Goal: Information Seeking & Learning: Learn about a topic

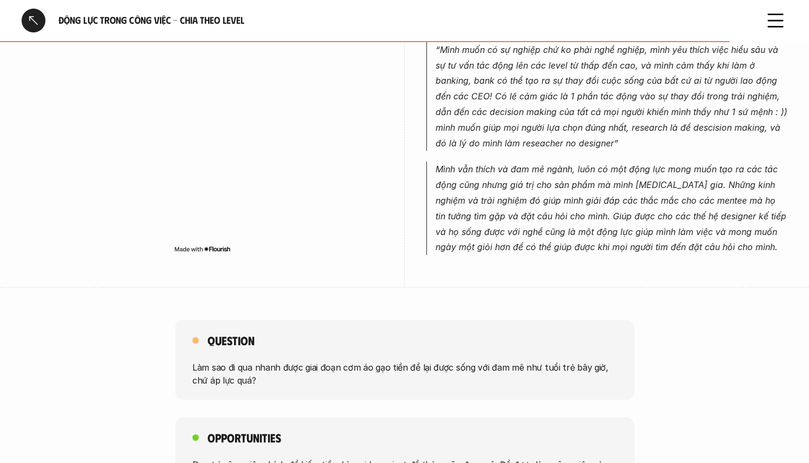
scroll to position [2822, 0]
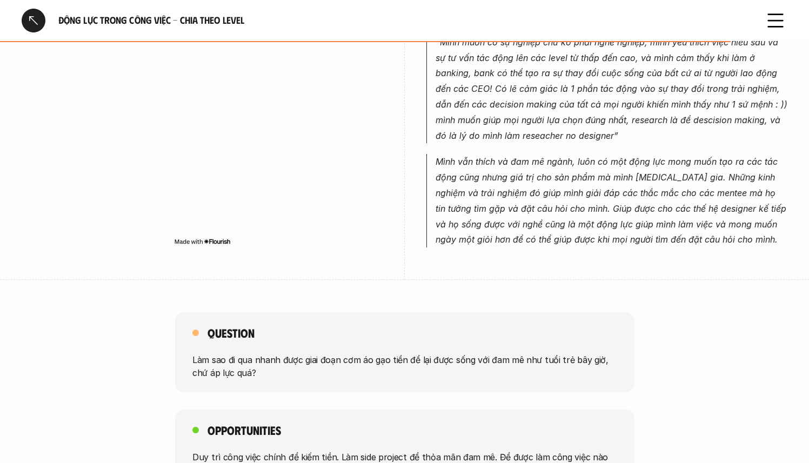
click at [617, 194] on em "Mình vẫn thích và đam mê ngành, luôn có một động lực mong muốn tạo ra các tác đ…" at bounding box center [613, 200] width 354 height 89
click at [533, 194] on em "Mình vẫn thích và đam mê ngành, luôn có một động lực mong muốn tạo ra các tác đ…" at bounding box center [613, 200] width 354 height 89
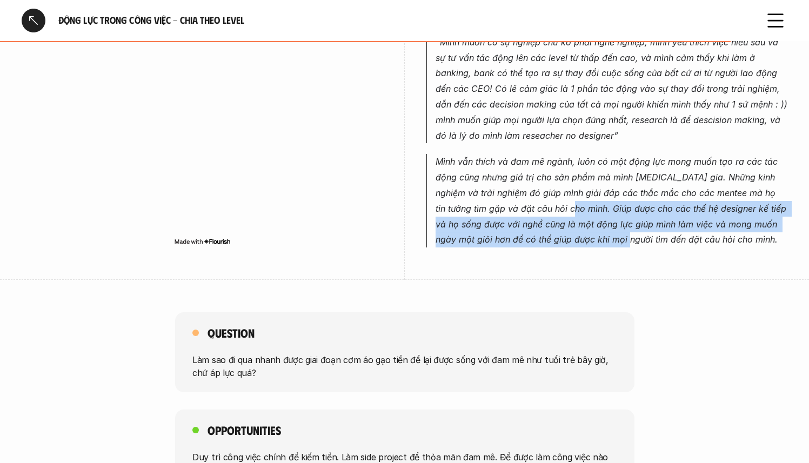
drag, startPoint x: 543, startPoint y: 194, endPoint x: 594, endPoint y: 219, distance: 56.3
click at [594, 219] on em "Mình vẫn thích và đam mê ngành, luôn có một động lực mong muốn tạo ra các tác đ…" at bounding box center [613, 200] width 354 height 89
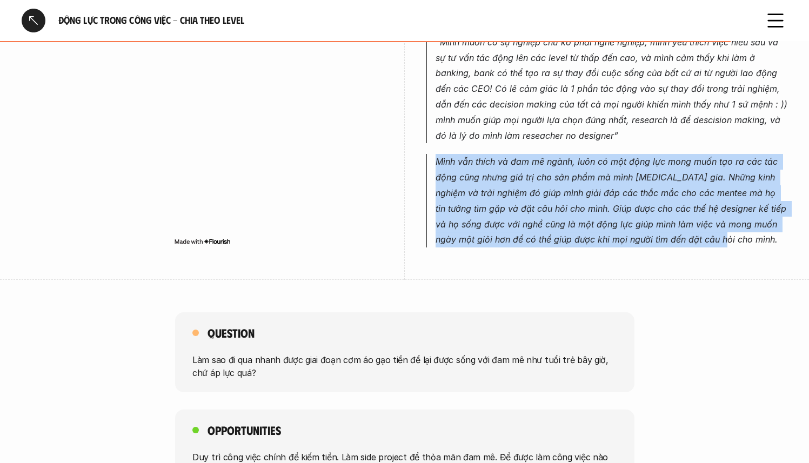
drag, startPoint x: 438, startPoint y: 150, endPoint x: 689, endPoint y: 228, distance: 263.3
click at [689, 228] on em "Mình vẫn thích và đam mê ngành, luôn có một động lực mong muốn tạo ra các tác đ…" at bounding box center [613, 200] width 354 height 89
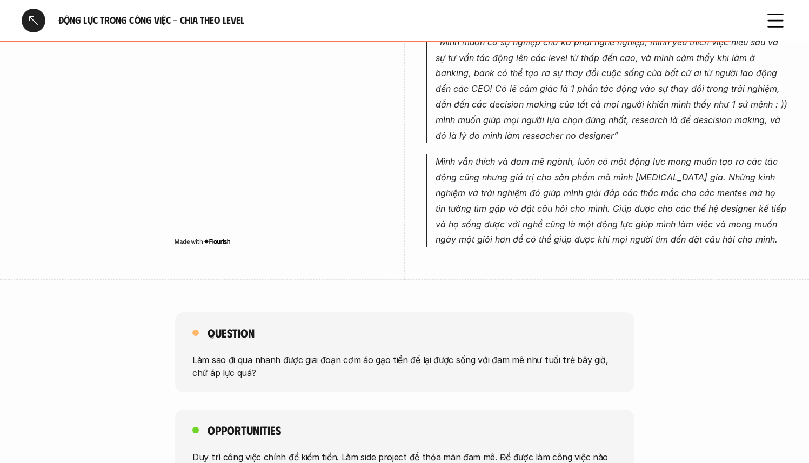
click at [501, 250] on div "Lead/Manager/Head/Chief Lead/Manager/Head/Chief có những động lực đặc trưng cho…" at bounding box center [607, 37] width 361 height 485
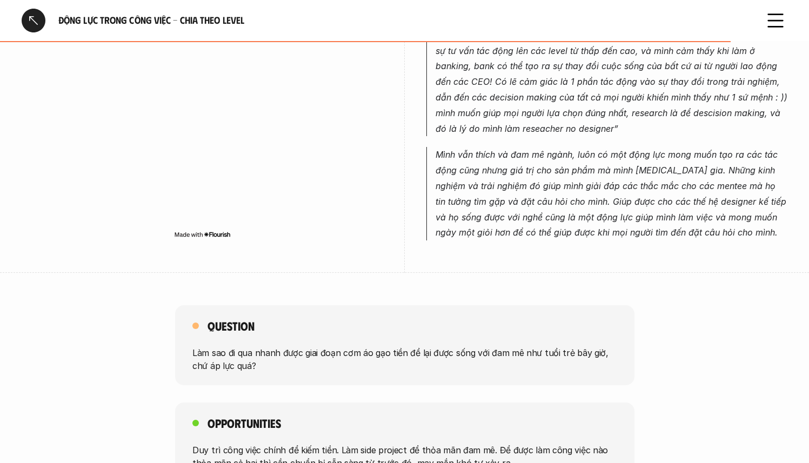
scroll to position [2866, 0]
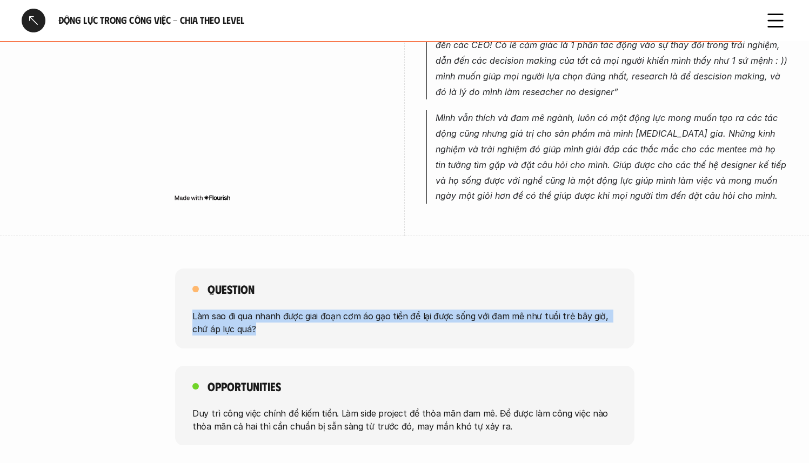
drag, startPoint x: 270, startPoint y: 314, endPoint x: 188, endPoint y: 297, distance: 83.9
click at [188, 297] on div "Question Làm sao đi qua nhanh được giai đoạn cơm áo gạo tiền để lại được sống v…" at bounding box center [404, 309] width 459 height 80
click at [251, 310] on p "Làm sao đi qua nhanh được giai đoạn cơm áo gạo tiền để lại được sống với đam mê…" at bounding box center [404, 323] width 425 height 26
drag, startPoint x: 285, startPoint y: 324, endPoint x: 178, endPoint y: 298, distance: 110.3
click at [178, 298] on div "Question Làm sao đi qua nhanh được giai đoạn cơm áo gạo tiền để lại được sống v…" at bounding box center [404, 309] width 459 height 80
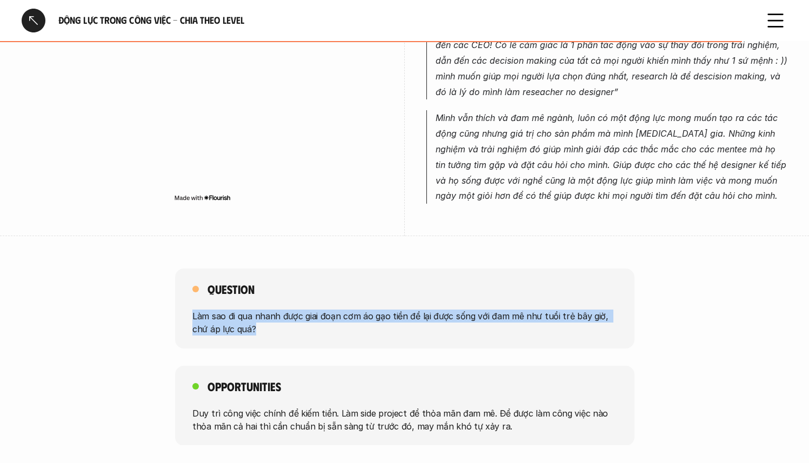
copy p "Làm sao đi qua nhanh được giai đoạn cơm áo gạo tiền để lại được sống với đam mê…"
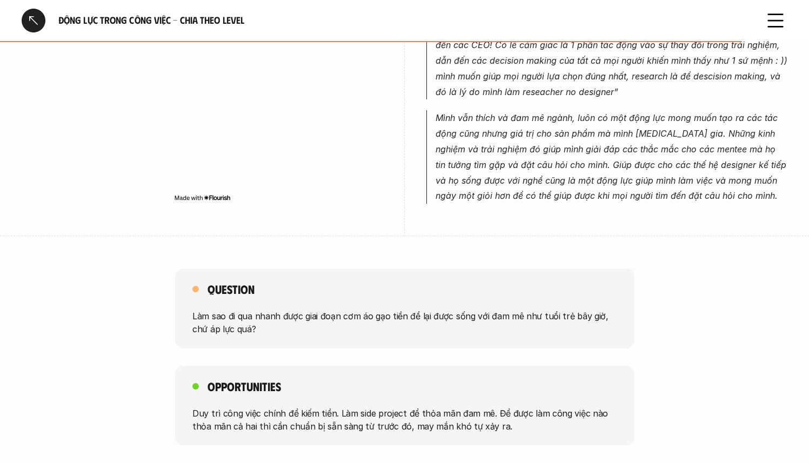
click at [285, 383] on div "Opportunities Duy trì công việc chính để kiếm tiền. Làm side project để thỏa mã…" at bounding box center [404, 406] width 459 height 80
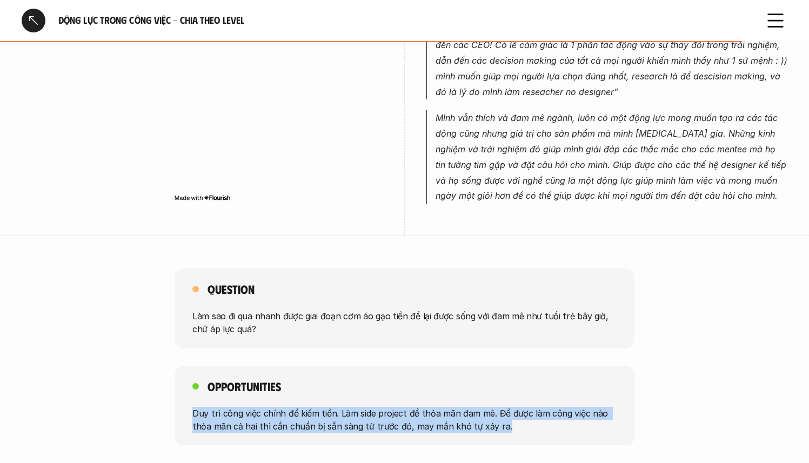
drag, startPoint x: 217, startPoint y: 398, endPoint x: 521, endPoint y: 412, distance: 304.1
click at [521, 412] on p "Duy trì công việc chính để kiếm tiền. Làm side project để thỏa mãn đam mê. Để đ…" at bounding box center [404, 420] width 425 height 26
copy p "Duy trì công việc chính để kiếm tiền. Làm side project để thỏa mãn đam mê. Để đ…"
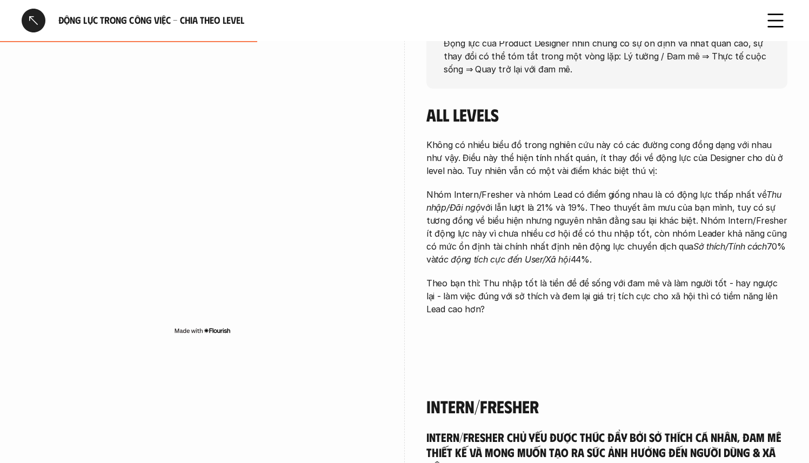
scroll to position [0, 0]
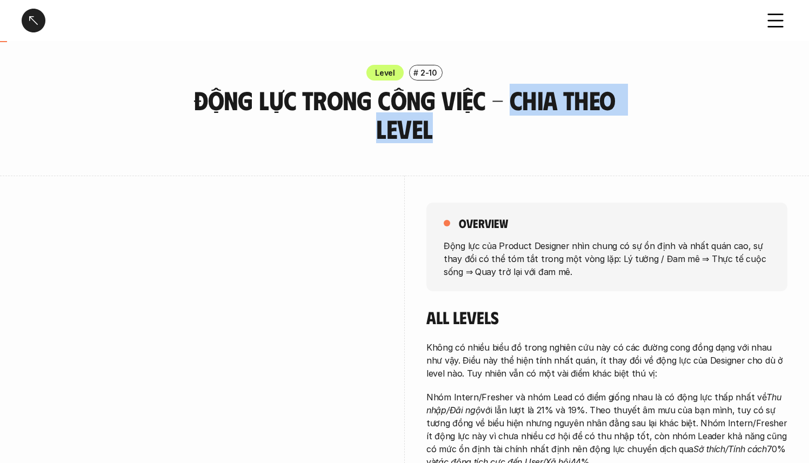
drag, startPoint x: 512, startPoint y: 103, endPoint x: 569, endPoint y: 134, distance: 65.1
click at [569, 134] on h3 "Động lực trong công việc - Chia theo Level" at bounding box center [404, 114] width 459 height 57
copy h3 "Chia theo Level"
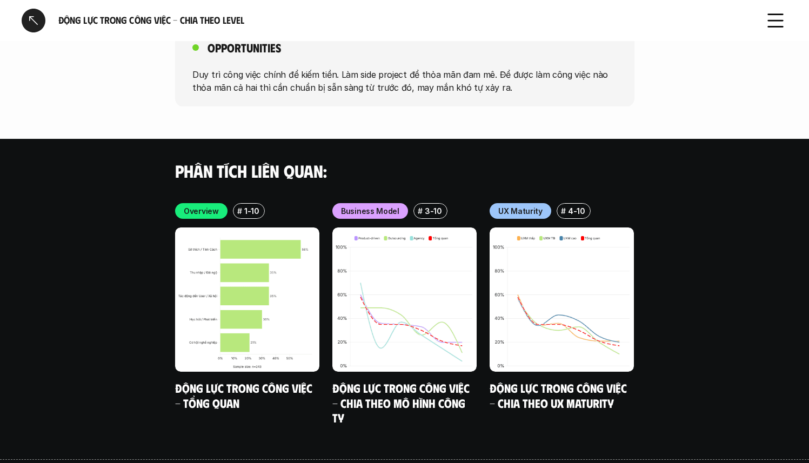
scroll to position [3055, 0]
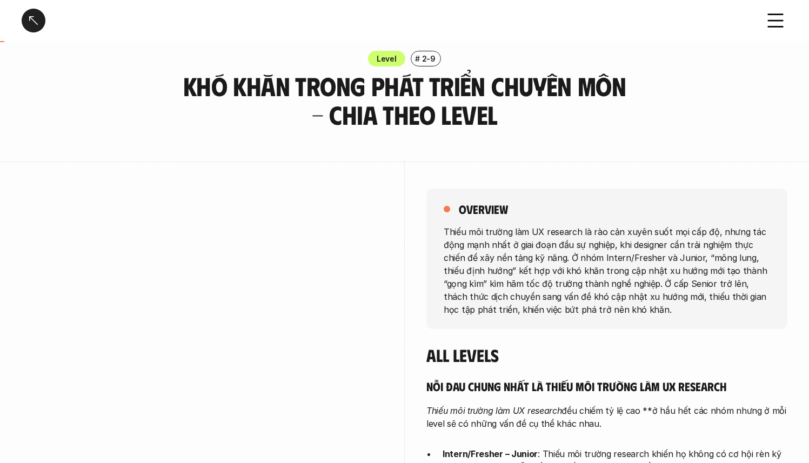
scroll to position [202, 0]
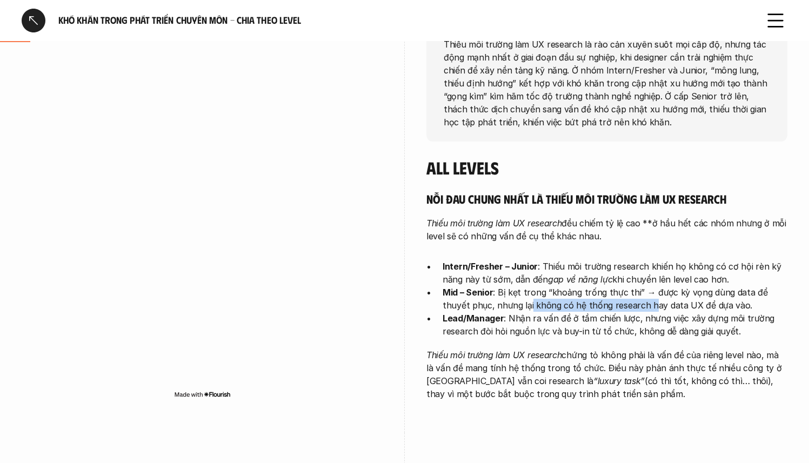
drag, startPoint x: 568, startPoint y: 306, endPoint x: 623, endPoint y: 309, distance: 54.7
click at [623, 309] on p "Mid – Senior : Bị kẹt trong “khoảng trống thực thi” → được kỳ vọng dùng data để…" at bounding box center [615, 299] width 345 height 26
drag, startPoint x: 640, startPoint y: 305, endPoint x: 719, endPoint y: 301, distance: 79.6
click at [719, 301] on p "Mid – Senior : Bị kẹt trong “khoảng trống thực thi” → được kỳ vọng dùng data để…" at bounding box center [615, 299] width 345 height 26
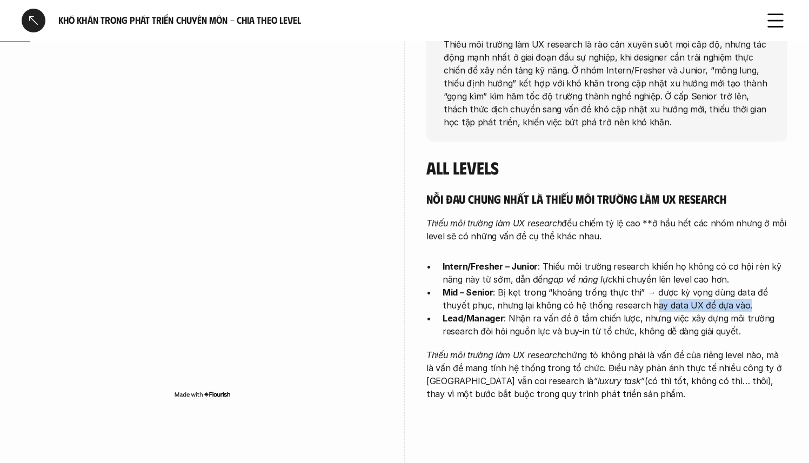
click at [719, 301] on p "Mid – Senior : Bị kẹt trong “khoảng trống thực thi” → được kỳ vọng dùng data để…" at bounding box center [615, 299] width 345 height 26
drag, startPoint x: 522, startPoint y: 324, endPoint x: 726, endPoint y: 323, distance: 203.8
click at [726, 323] on p "Lead/Manager : Nhận ra vấn đề ở tầm chiến lược, nhưng việc xây dựng môi trường …" at bounding box center [615, 325] width 345 height 26
click at [728, 318] on p "Lead/Manager : Nhận ra vấn đề ở tầm chiến lược, nhưng việc xây dựng môi trường …" at bounding box center [615, 325] width 345 height 26
drag, startPoint x: 728, startPoint y: 318, endPoint x: 787, endPoint y: 319, distance: 58.4
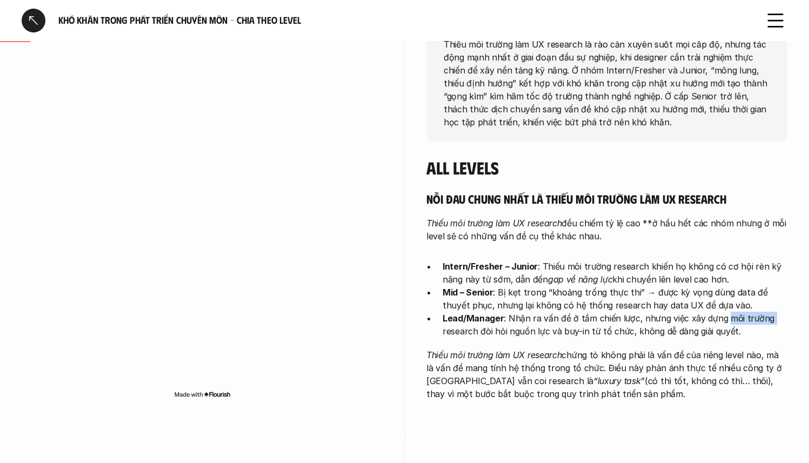
click at [787, 319] on p "Lead/Manager : Nhận ra vấn đề ở tầm chiến lược, nhưng việc xây dựng môi trường …" at bounding box center [615, 325] width 345 height 26
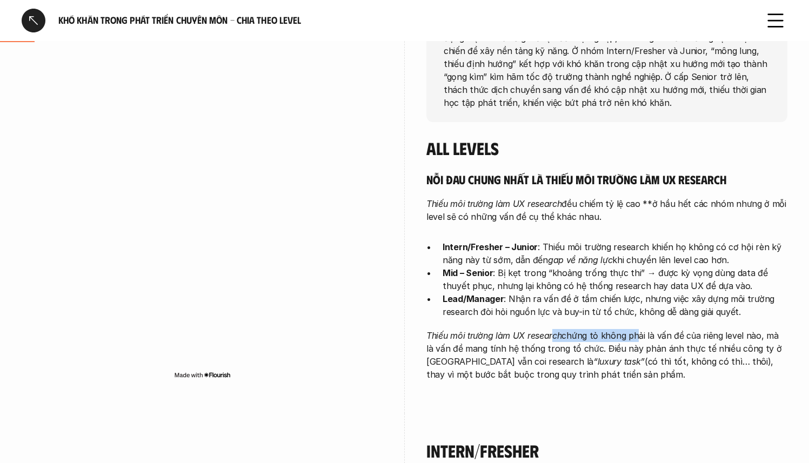
drag, startPoint x: 552, startPoint y: 334, endPoint x: 633, endPoint y: 335, distance: 80.6
click at [633, 335] on p "Thiếu môi trường làm UX research chứng tỏ không phải là vấn đề của riêng level …" at bounding box center [607, 355] width 361 height 52
drag, startPoint x: 631, startPoint y: 335, endPoint x: 721, endPoint y: 338, distance: 89.3
click at [721, 338] on p "Thiếu môi trường làm UX research chứng tỏ không phải là vấn đề của riêng level …" at bounding box center [607, 355] width 361 height 52
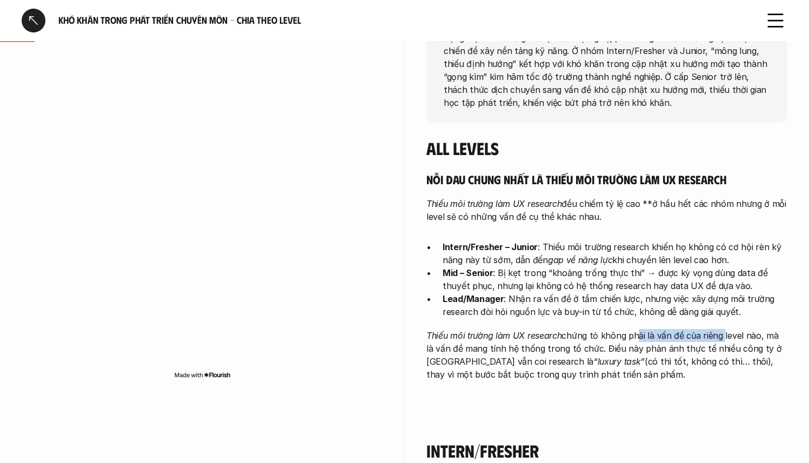
click at [721, 338] on p "Thiếu môi trường làm UX research chứng tỏ không phải là vấn đề của riêng level …" at bounding box center [607, 355] width 361 height 52
drag, startPoint x: 741, startPoint y: 334, endPoint x: 784, endPoint y: 339, distance: 43.5
click at [567, 354] on p "Thiếu môi trường làm UX research chứng tỏ không phải là vấn đề của riêng level …" at bounding box center [607, 355] width 361 height 52
drag, startPoint x: 501, startPoint y: 348, endPoint x: 561, endPoint y: 349, distance: 60.0
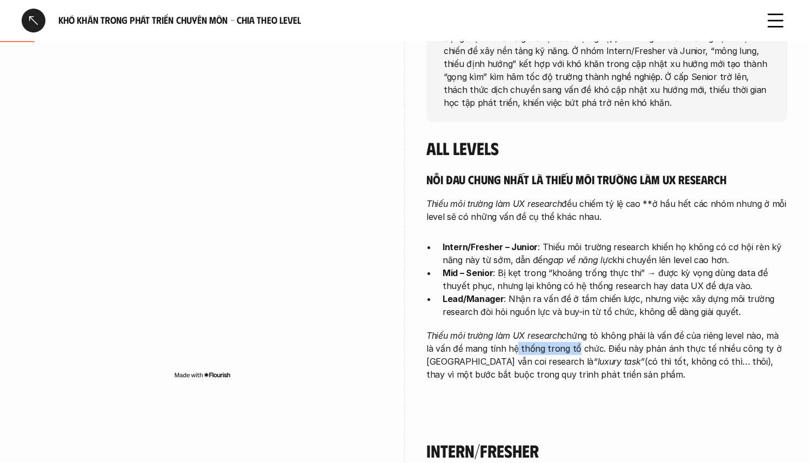
click at [561, 349] on p "Thiếu môi trường làm UX research chứng tỏ không phải là vấn đề của riêng level …" at bounding box center [607, 355] width 361 height 52
click at [562, 348] on p "Thiếu môi trường làm UX research chứng tỏ không phải là vấn đề của riêng level …" at bounding box center [607, 355] width 361 height 52
drag, startPoint x: 636, startPoint y: 351, endPoint x: 684, endPoint y: 351, distance: 47.6
click at [684, 351] on p "Thiếu môi trường làm UX research chứng tỏ không phải là vấn đề của riêng level …" at bounding box center [607, 355] width 361 height 52
click at [684, 350] on p "Thiếu môi trường làm UX research chứng tỏ không phải là vấn đề của riêng level …" at bounding box center [607, 355] width 361 height 52
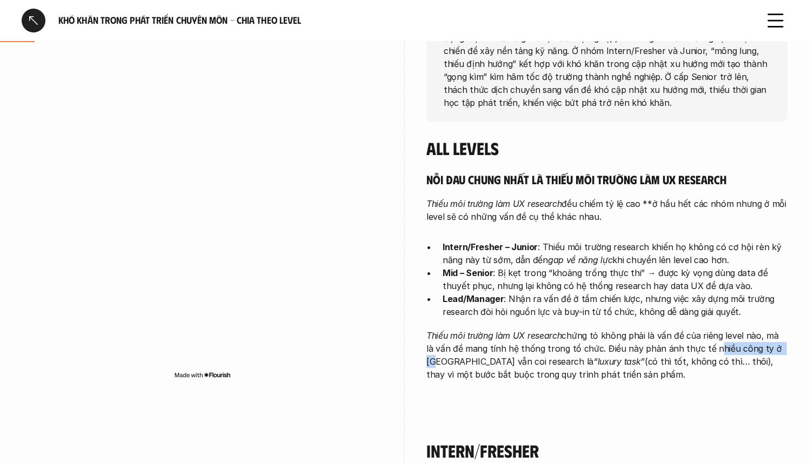
drag, startPoint x: 698, startPoint y: 348, endPoint x: 764, endPoint y: 351, distance: 66.0
click at [764, 351] on p "Thiếu môi trường làm UX research chứng tỏ không phải là vấn đề của riêng level …" at bounding box center [607, 355] width 361 height 52
drag, startPoint x: 503, startPoint y: 364, endPoint x: 560, endPoint y: 363, distance: 57.3
click at [560, 363] on p "Thiếu môi trường làm UX research chứng tỏ không phải là vấn đề của riêng level …" at bounding box center [607, 355] width 361 height 52
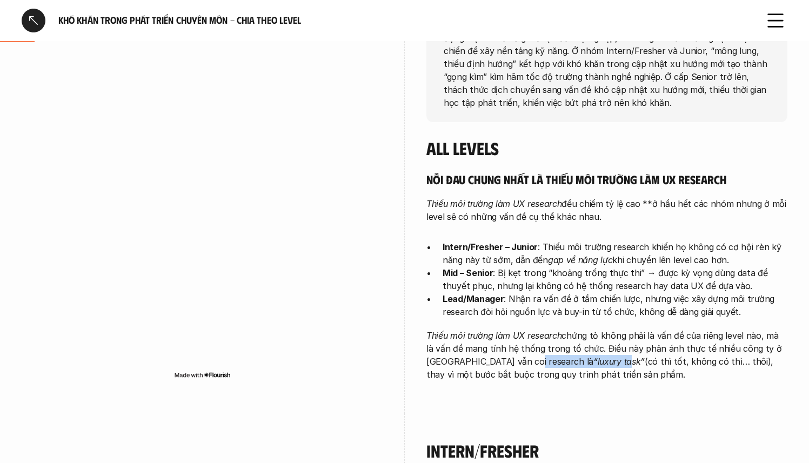
click at [594, 363] on em "“luxury task”" at bounding box center [619, 361] width 51 height 11
drag, startPoint x: 538, startPoint y: 364, endPoint x: 690, endPoint y: 364, distance: 152.4
click at [690, 364] on p "Thiếu môi trường làm UX research chứng tỏ không phải là vấn đề của riêng level …" at bounding box center [607, 355] width 361 height 52
click at [690, 362] on p "Thiếu môi trường làm UX research chứng tỏ không phải là vấn đề của riêng level …" at bounding box center [607, 355] width 361 height 52
drag, startPoint x: 690, startPoint y: 362, endPoint x: 765, endPoint y: 361, distance: 75.1
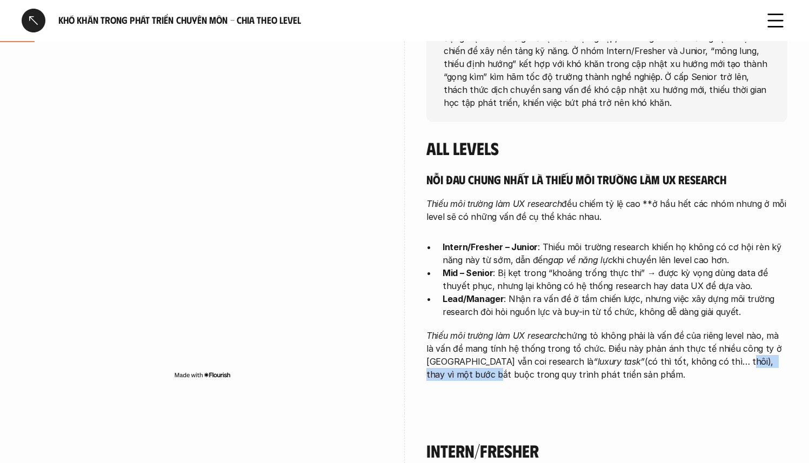
click at [764, 362] on p "Thiếu môi trường làm UX research chứng tỏ không phải là vấn đề của riêng level …" at bounding box center [607, 355] width 361 height 52
click at [766, 361] on p "Thiếu môi trường làm UX research chứng tỏ không phải là vấn đề của riêng level …" at bounding box center [607, 355] width 361 height 52
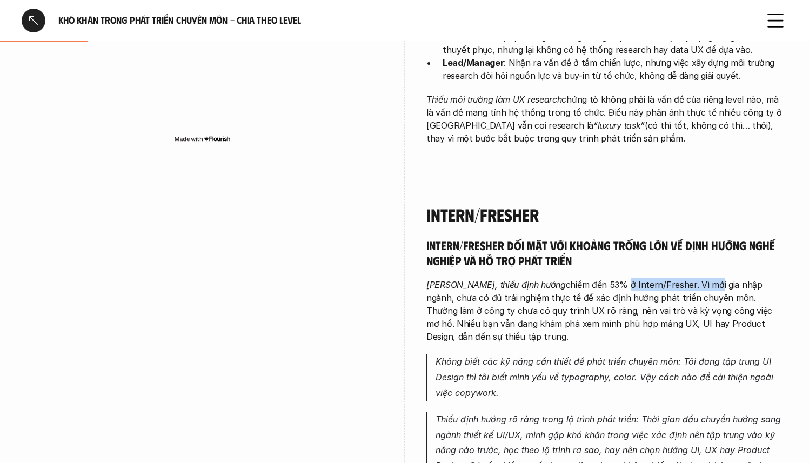
drag, startPoint x: 603, startPoint y: 283, endPoint x: 691, endPoint y: 289, distance: 88.9
click at [691, 289] on p "Mông lung, thiếu định hướng chiếm đến 53% ở Intern/Fresher. Vì mới gia nhập ngà…" at bounding box center [607, 310] width 361 height 65
drag, startPoint x: 692, startPoint y: 288, endPoint x: 767, endPoint y: 284, distance: 74.2
click at [767, 284] on p "Mông lung, thiếu định hướng chiếm đến 53% ở Intern/Fresher. Vì mới gia nhập ngà…" at bounding box center [607, 310] width 361 height 65
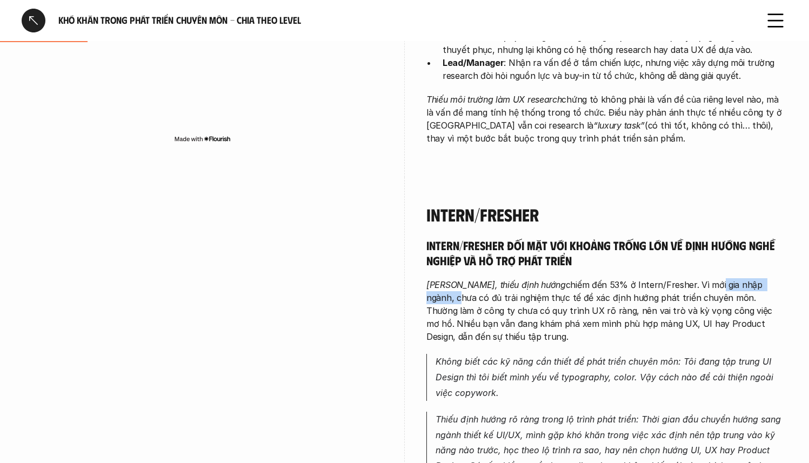
click at [767, 284] on p "Mông lung, thiếu định hướng chiếm đến 53% ở Intern/Fresher. Vì mới gia nhập ngà…" at bounding box center [607, 310] width 361 height 65
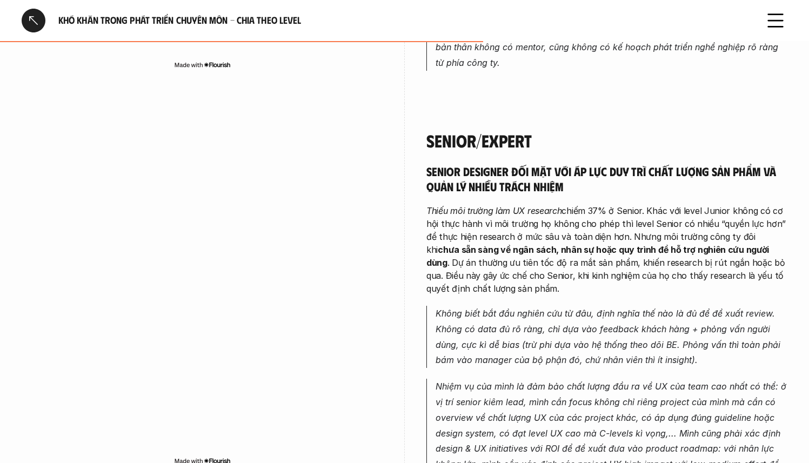
scroll to position [2268, 0]
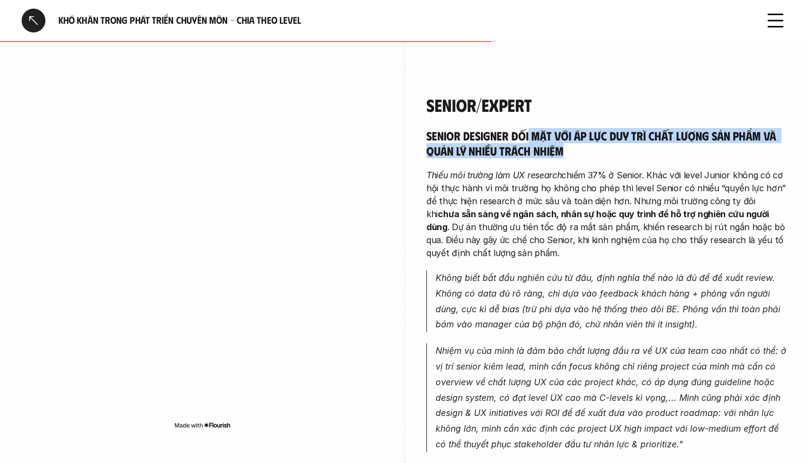
drag, startPoint x: 530, startPoint y: 118, endPoint x: 718, endPoint y: 139, distance: 189.9
click at [718, 139] on h5 "Senior designer đối mặt với áp lực duy trì chất lượng sản phẩm và quản lý nhiều…" at bounding box center [607, 143] width 361 height 30
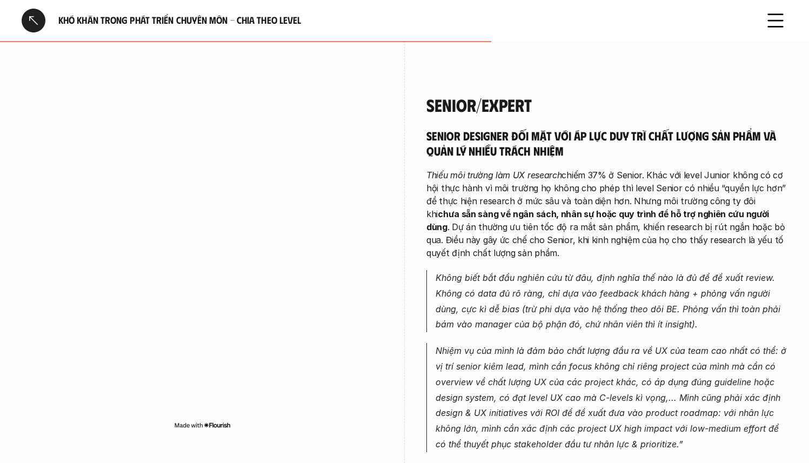
drag, startPoint x: 510, startPoint y: 113, endPoint x: 817, endPoint y: 101, distance: 306.8
click at [809, 101] on html "Khó khăn trong phát triển chuyên môn - Chia theo level Level # 2-9 Khó khăn tro…" at bounding box center [404, 0] width 809 height 4536
click at [710, 128] on h5 "Senior designer đối mặt với áp lực duy trì chất lượng sản phẩm và quản lý nhiều…" at bounding box center [607, 143] width 361 height 30
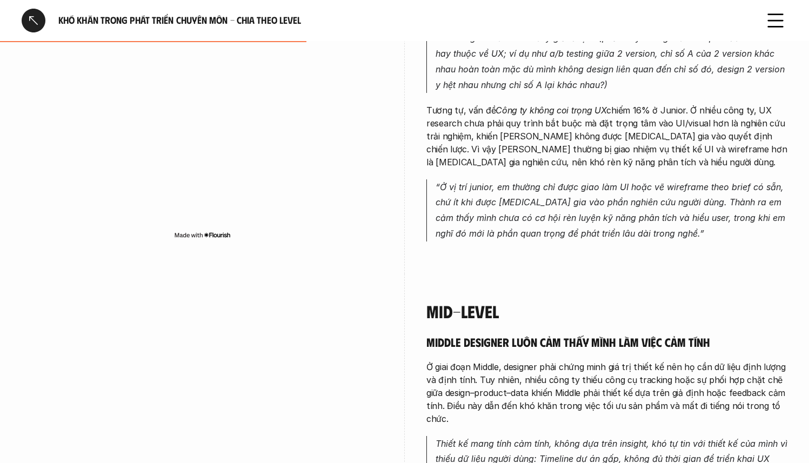
scroll to position [1607, 0]
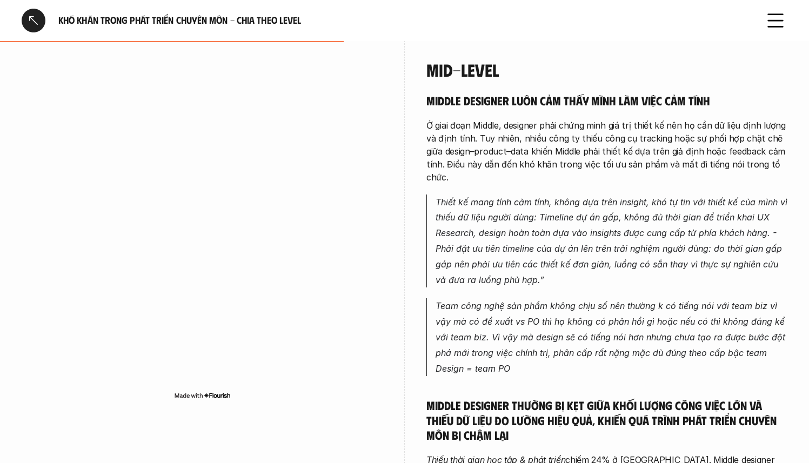
click at [497, 179] on div "Middle designer luôn cảm thấy mình làm việc cảm tính Ở giai đoạn Middle, design…" at bounding box center [607, 394] width 361 height 603
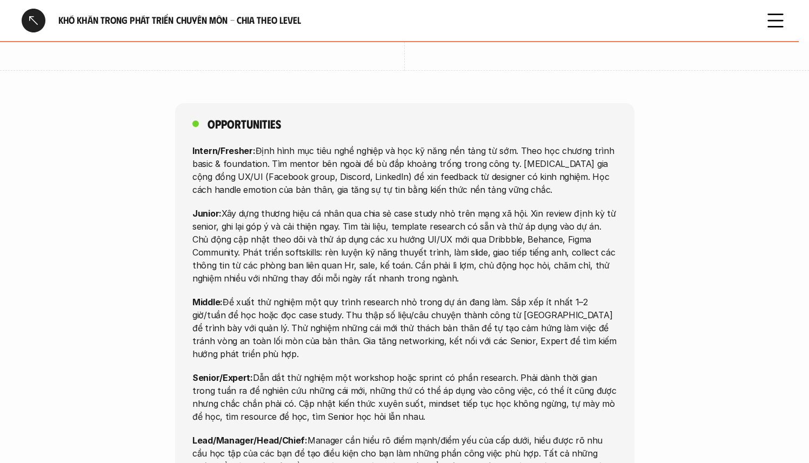
scroll to position [3637, 0]
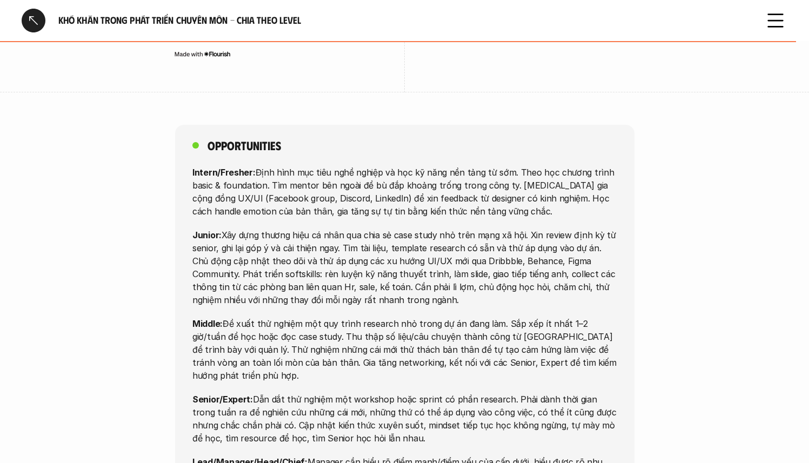
click at [428, 229] on p "Junior: Xây dựng thương hiệu cá nhân qua chia sẻ case study nhỏ trên mạng xã hộ…" at bounding box center [404, 268] width 425 height 78
drag, startPoint x: 204, startPoint y: 112, endPoint x: 544, endPoint y: 420, distance: 458.9
click at [544, 420] on div "Intern/Fresher: Định hình mục tiêu nghề nghiệp và học kỹ năng nền tảng từ sớm. …" at bounding box center [404, 337] width 425 height 342
copy div "Intern/Fresher: Định hình mục tiêu nghề nghiệp và học kỹ năng nền tảng từ sớm. …"
click at [315, 229] on p "Junior: Xây dựng thương hiệu cá nhân qua chia sẻ case study nhỏ trên mạng xã hộ…" at bounding box center [404, 268] width 425 height 78
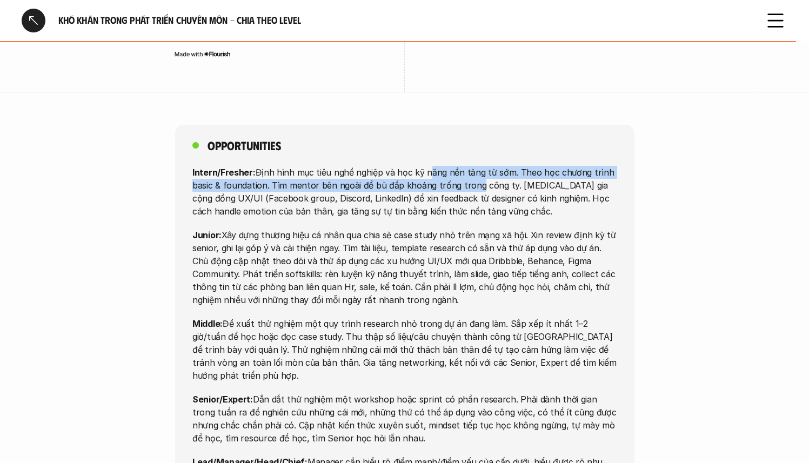
drag, startPoint x: 425, startPoint y: 105, endPoint x: 471, endPoint y: 116, distance: 46.8
click at [471, 166] on p "Intern/Fresher: Định hình mục tiêu nghề nghiệp và học kỹ năng nền tảng từ sớm. …" at bounding box center [404, 192] width 425 height 52
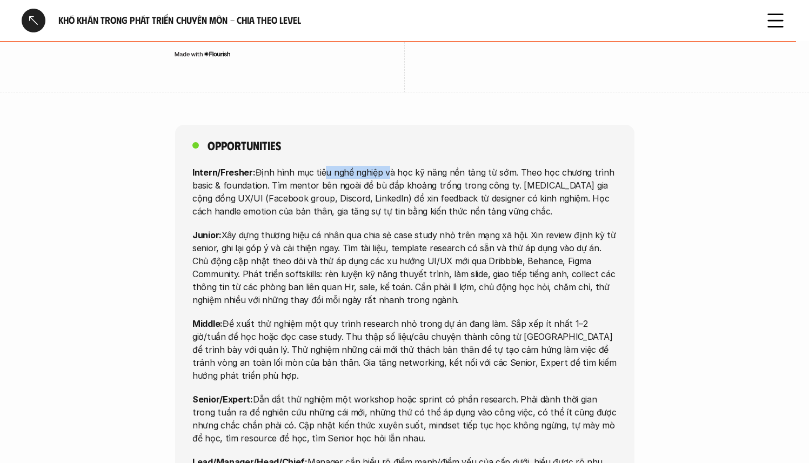
drag, startPoint x: 319, startPoint y: 108, endPoint x: 383, endPoint y: 102, distance: 64.1
click at [383, 166] on p "Intern/Fresher: Định hình mục tiêu nghề nghiệp và học kỹ năng nền tảng từ sớm. …" at bounding box center [404, 192] width 425 height 52
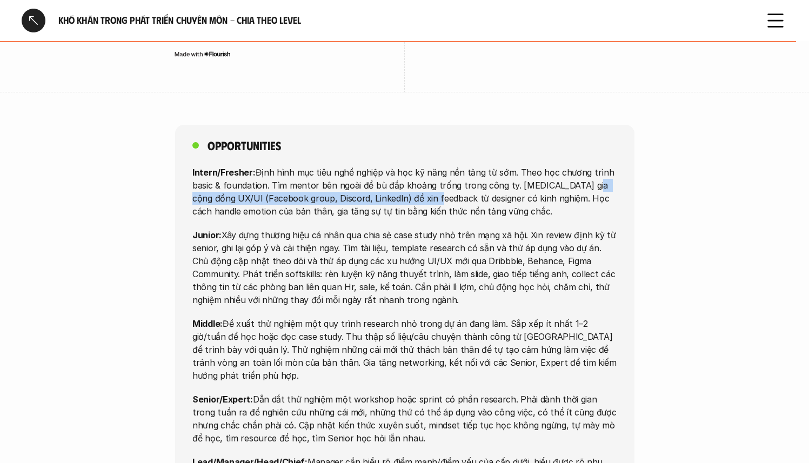
drag, startPoint x: 474, startPoint y: 121, endPoint x: 583, endPoint y: 118, distance: 108.7
click at [583, 166] on p "Intern/Fresher: Định hình mục tiêu nghề nghiệp và học kỹ năng nền tảng từ sớm. …" at bounding box center [404, 192] width 425 height 52
drag, startPoint x: 290, startPoint y: 133, endPoint x: 362, endPoint y: 130, distance: 71.4
click at [360, 166] on p "Intern/Fresher: Định hình mục tiêu nghề nghiệp và học kỹ năng nền tảng từ sớm. …" at bounding box center [404, 192] width 425 height 52
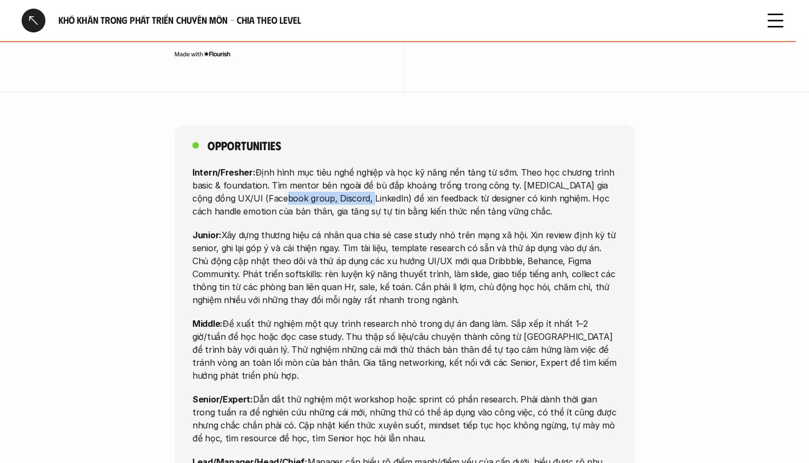
click at [362, 166] on p "Intern/Fresher: Định hình mục tiêu nghề nghiệp và học kỹ năng nền tảng từ sớm. …" at bounding box center [404, 192] width 425 height 52
drag, startPoint x: 362, startPoint y: 130, endPoint x: 435, endPoint y: 125, distance: 73.6
click at [435, 166] on p "Intern/Fresher: Định hình mục tiêu nghề nghiệp và học kỹ năng nền tảng từ sớm. …" at bounding box center [404, 192] width 425 height 52
drag, startPoint x: 435, startPoint y: 125, endPoint x: 520, endPoint y: 124, distance: 84.9
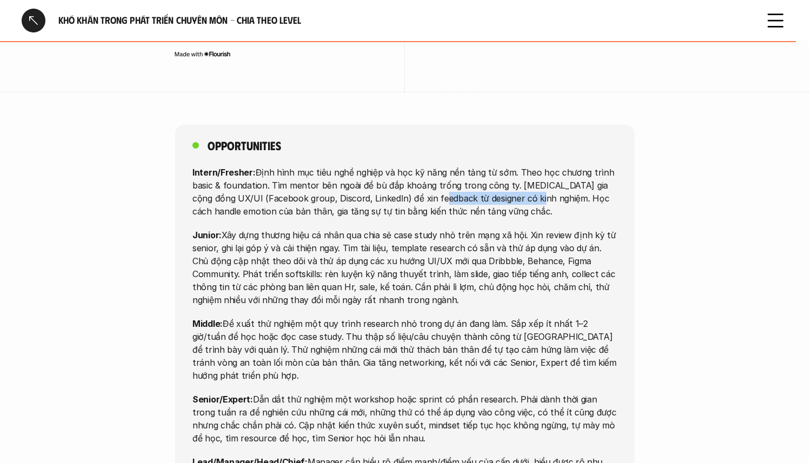
click at [520, 166] on p "Intern/Fresher: Định hình mục tiêu nghề nghiệp và học kỹ năng nền tảng từ sớm. …" at bounding box center [404, 192] width 425 height 52
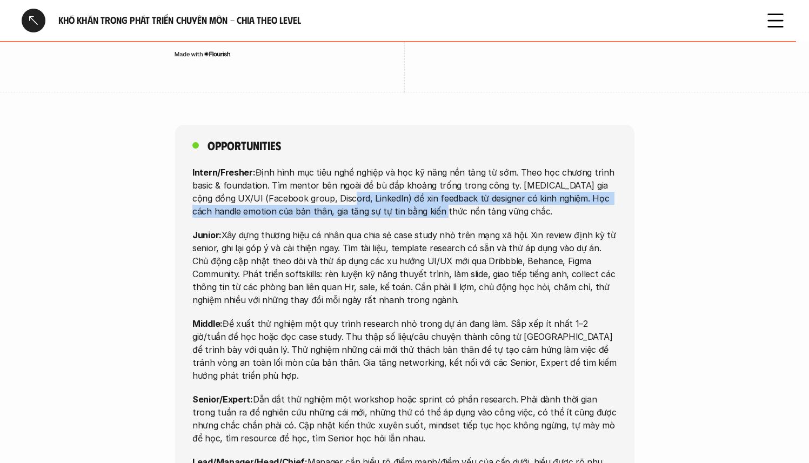
drag, startPoint x: 339, startPoint y: 136, endPoint x: 427, endPoint y: 140, distance: 87.7
click at [427, 166] on p "Intern/Fresher: Định hình mục tiêu nghề nghiệp và học kỹ năng nền tảng từ sớm. …" at bounding box center [404, 192] width 425 height 52
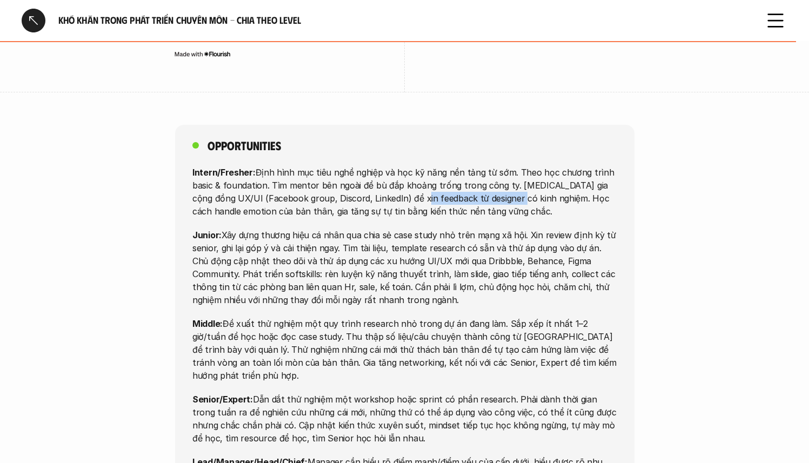
drag, startPoint x: 421, startPoint y: 132, endPoint x: 509, endPoint y: 129, distance: 87.6
click at [509, 166] on p "Intern/Fresher: Định hình mục tiêu nghề nghiệp và học kỹ năng nền tảng từ sớm. …" at bounding box center [404, 192] width 425 height 52
drag, startPoint x: 509, startPoint y: 129, endPoint x: 584, endPoint y: 126, distance: 75.8
click at [584, 166] on p "Intern/Fresher: Định hình mục tiêu nghề nghiệp và học kỹ năng nền tảng từ sớm. …" at bounding box center [404, 192] width 425 height 52
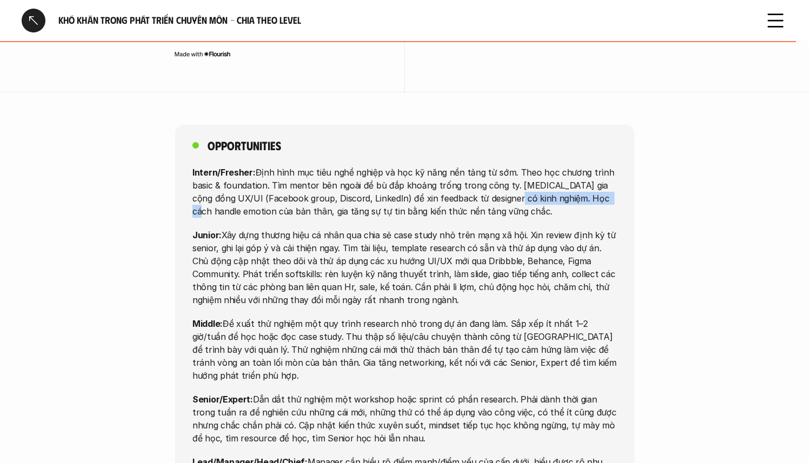
click at [584, 166] on p "Intern/Fresher: Định hình mục tiêu nghề nghiệp và học kỹ năng nền tảng từ sớm. …" at bounding box center [404, 192] width 425 height 52
drag, startPoint x: 295, startPoint y: 137, endPoint x: 378, endPoint y: 137, distance: 83.3
click at [378, 166] on p "Intern/Fresher: Định hình mục tiêu nghề nghiệp và học kỹ năng nền tảng từ sớm. …" at bounding box center [404, 192] width 425 height 52
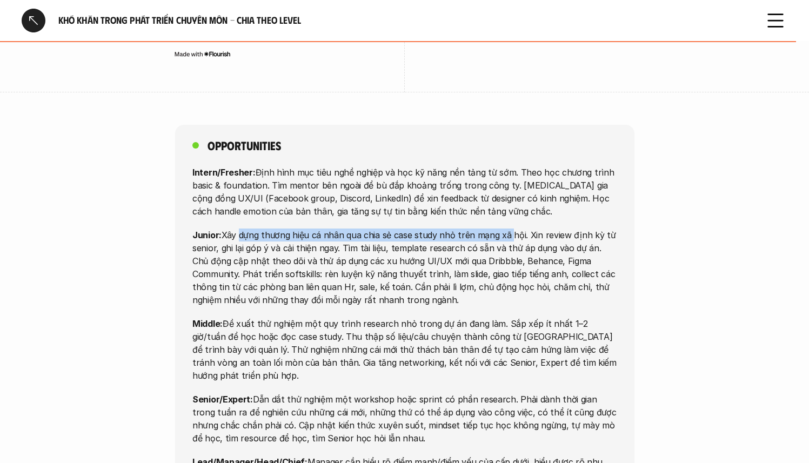
drag, startPoint x: 236, startPoint y: 162, endPoint x: 505, endPoint y: 164, distance: 269.2
click at [505, 229] on p "Junior: Xây dựng thương hiệu cá nhân qua chia sẻ case study nhỏ trên mạng xã hộ…" at bounding box center [404, 268] width 425 height 78
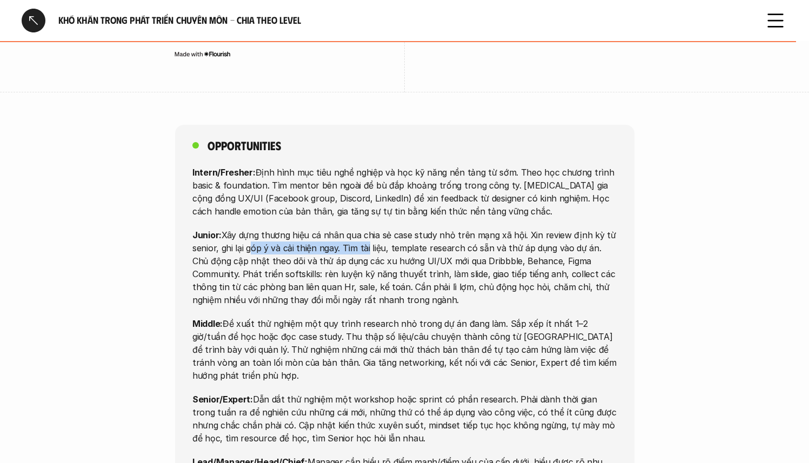
drag, startPoint x: 247, startPoint y: 181, endPoint x: 365, endPoint y: 176, distance: 118.5
click at [365, 229] on p "Junior: Xây dựng thương hiệu cá nhân qua chia sẻ case study nhỏ trên mạng xã hộ…" at bounding box center [404, 268] width 425 height 78
drag, startPoint x: 353, startPoint y: 179, endPoint x: 470, endPoint y: 174, distance: 116.9
click at [470, 229] on p "Junior: Xây dựng thương hiệu cá nhân qua chia sẻ case study nhỏ trên mạng xã hộ…" at bounding box center [404, 268] width 425 height 78
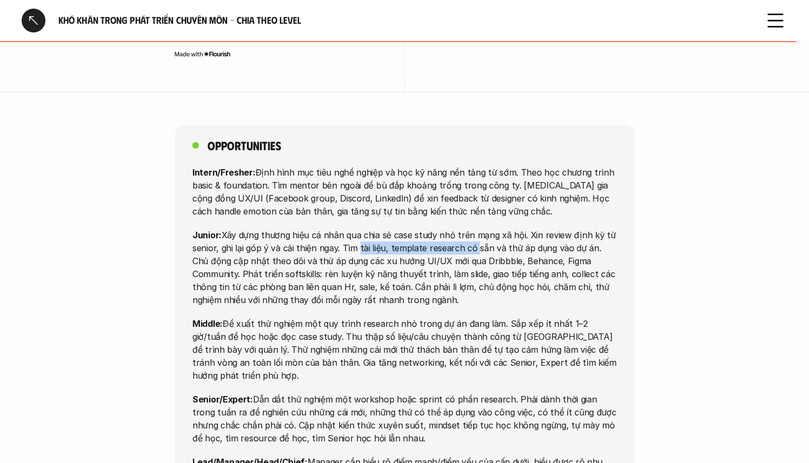
click at [470, 229] on p "Junior: Xây dựng thương hiệu cá nhân qua chia sẻ case study nhỏ trên mạng xã hộ…" at bounding box center [404, 268] width 425 height 78
drag, startPoint x: 465, startPoint y: 174, endPoint x: 551, endPoint y: 175, distance: 86.0
click at [551, 229] on p "Junior: Xây dựng thương hiệu cá nhân qua chia sẻ case study nhỏ trên mạng xã hộ…" at bounding box center [404, 268] width 425 height 78
click at [497, 229] on p "Junior: Xây dựng thương hiệu cá nhân qua chia sẻ case study nhỏ trên mạng xã hộ…" at bounding box center [404, 268] width 425 height 78
drag, startPoint x: 480, startPoint y: 183, endPoint x: 578, endPoint y: 178, distance: 99.1
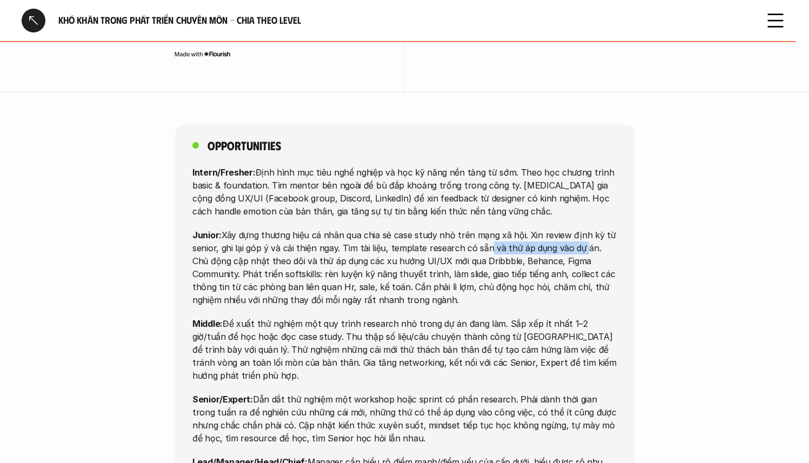
click at [578, 229] on p "Junior: Xây dựng thương hiệu cá nhân qua chia sẻ case study nhỏ trên mạng xã hộ…" at bounding box center [404, 268] width 425 height 78
drag, startPoint x: 264, startPoint y: 193, endPoint x: 388, endPoint y: 190, distance: 123.8
click at [388, 229] on p "Junior: Xây dựng thương hiệu cá nhân qua chia sẻ case study nhỏ trên mạng xã hộ…" at bounding box center [404, 268] width 425 height 78
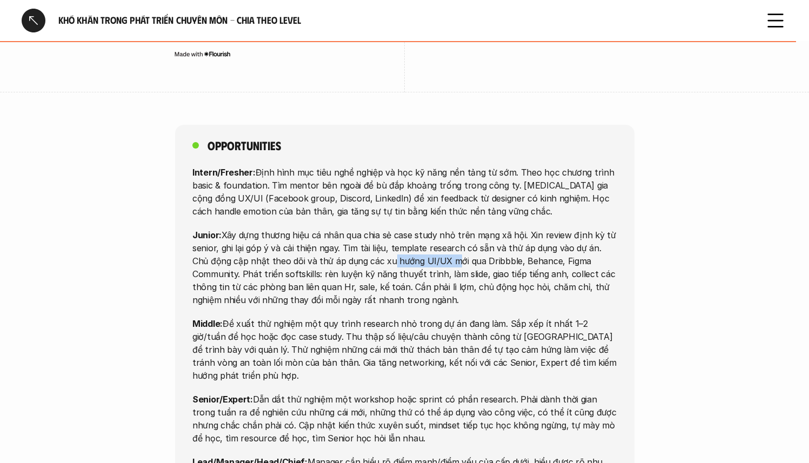
drag, startPoint x: 369, startPoint y: 191, endPoint x: 429, endPoint y: 190, distance: 59.5
click at [429, 229] on p "Junior: Xây dựng thương hiệu cá nhân qua chia sẻ case study nhỏ trên mạng xã hộ…" at bounding box center [404, 268] width 425 height 78
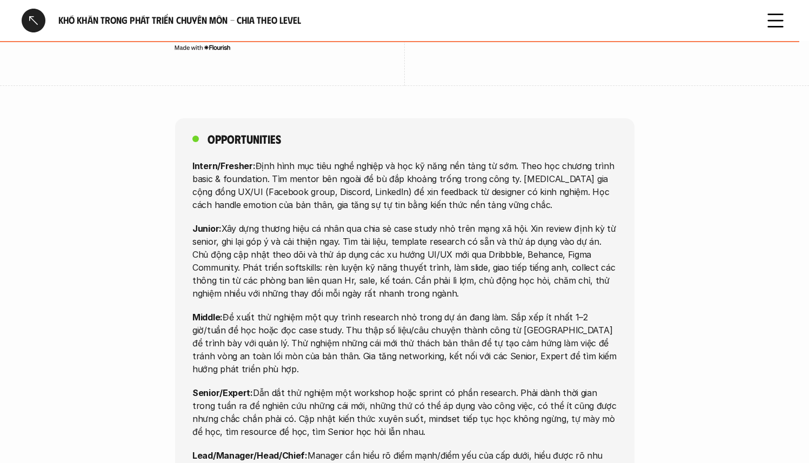
scroll to position [3650, 0]
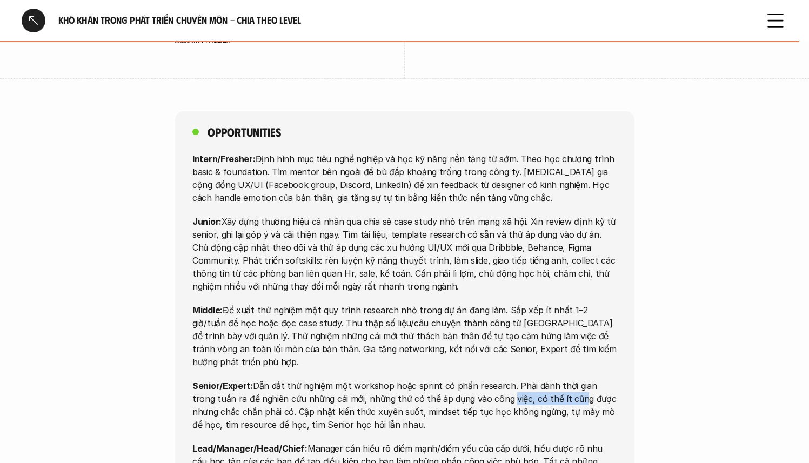
drag, startPoint x: 481, startPoint y: 314, endPoint x: 547, endPoint y: 314, distance: 66.5
click at [547, 379] on p "Senior/Expert: Dẫn dắt thử nghiệm một workshop hoặc sprint có phần research. Ph…" at bounding box center [404, 405] width 425 height 52
drag, startPoint x: 547, startPoint y: 314, endPoint x: 607, endPoint y: 319, distance: 59.8
click at [607, 379] on p "Senior/Expert: Dẫn dắt thử nghiệm một workshop hoặc sprint có phần research. Ph…" at bounding box center [404, 405] width 425 height 52
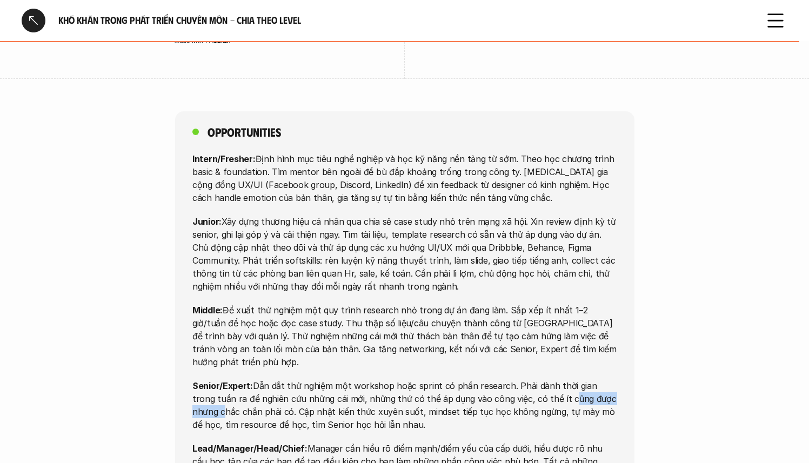
click at [607, 379] on p "Senior/Expert: Dẫn dắt thử nghiệm một workshop hoặc sprint có phần research. Ph…" at bounding box center [404, 405] width 425 height 52
drag, startPoint x: 326, startPoint y: 336, endPoint x: 391, endPoint y: 328, distance: 65.9
click at [391, 379] on p "Senior/Expert: Dẫn dắt thử nghiệm một workshop hoặc sprint có phần research. Ph…" at bounding box center [404, 405] width 425 height 52
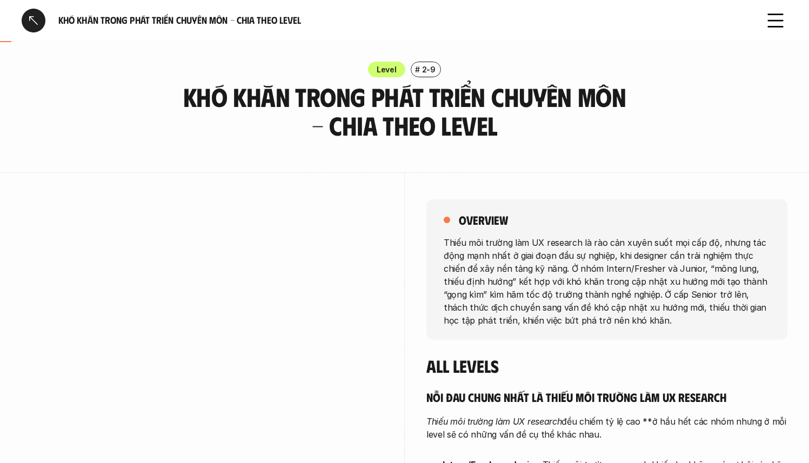
scroll to position [0, 0]
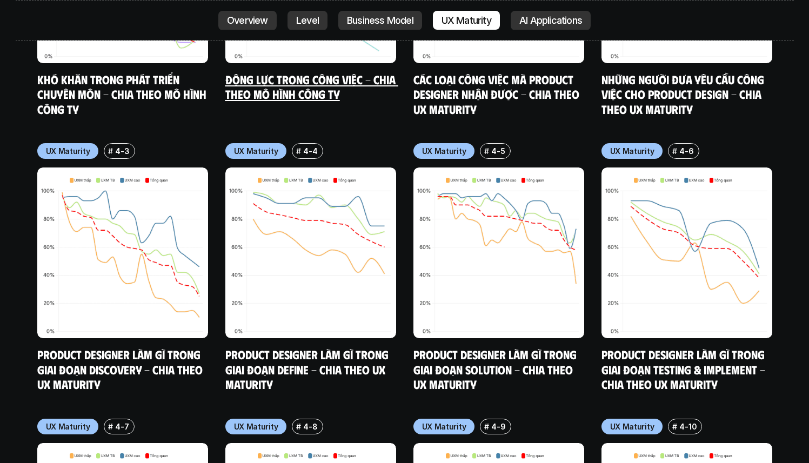
scroll to position [6219, 0]
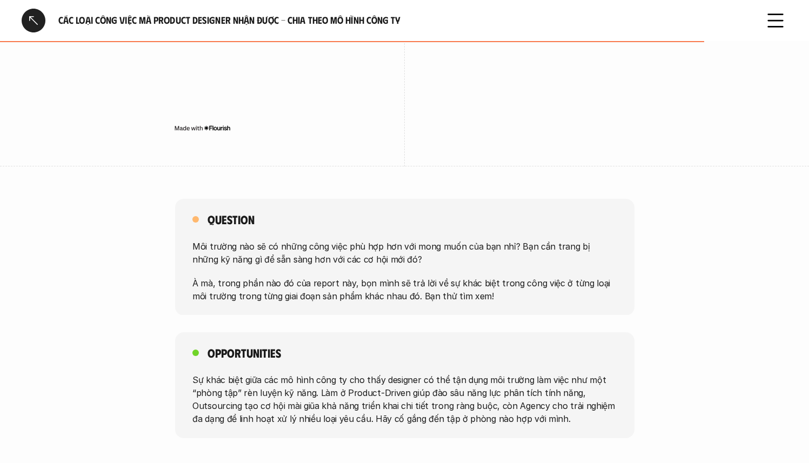
scroll to position [1764, 0]
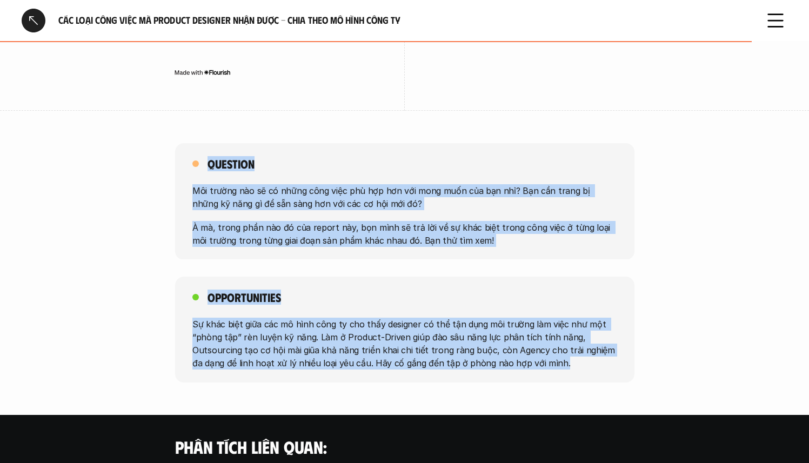
drag, startPoint x: 544, startPoint y: 358, endPoint x: 207, endPoint y: 143, distance: 399.8
click at [207, 143] on div "Question Môi trường nào sẽ có những công việc phù hợp hơn với mong muốn của bạn…" at bounding box center [404, 262] width 809 height 239
copy div "Question Môi trường nào sẽ có những công việc phù hợp hơn với mong muốn của bạn…"
click at [331, 160] on div "Question Môi trường nào sẽ có những công việc phù hợp hơn với mong muốn của bạn…" at bounding box center [404, 201] width 459 height 117
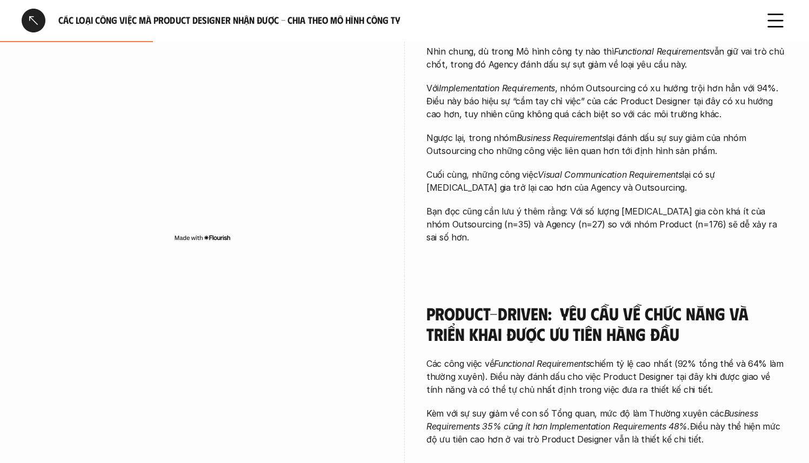
scroll to position [466, 0]
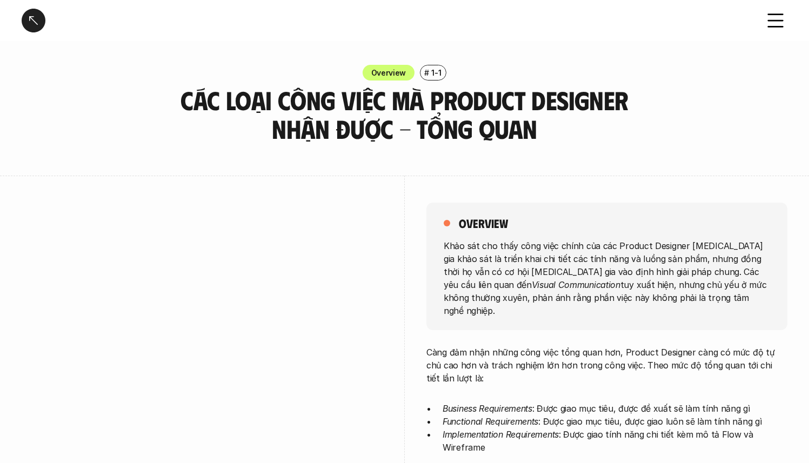
scroll to position [134, 0]
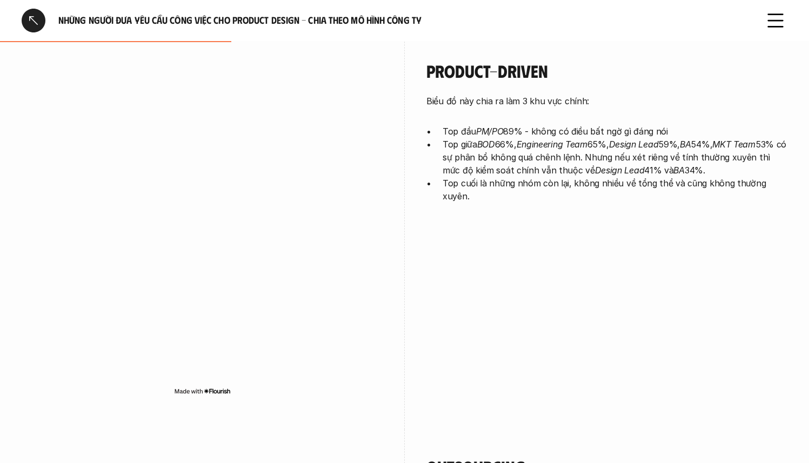
scroll to position [574, 0]
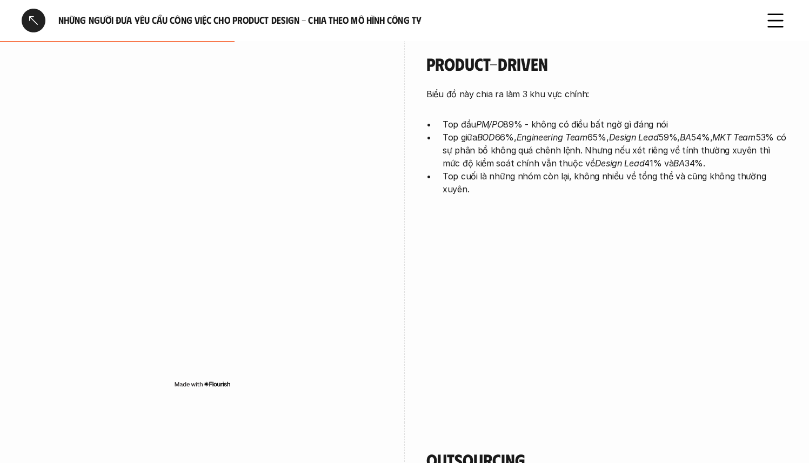
click at [476, 114] on div "Biểu đồ này chia ra làm 3 khu vực chính: Top đầu PM/PO 89% - không có điều bất …" at bounding box center [607, 142] width 361 height 108
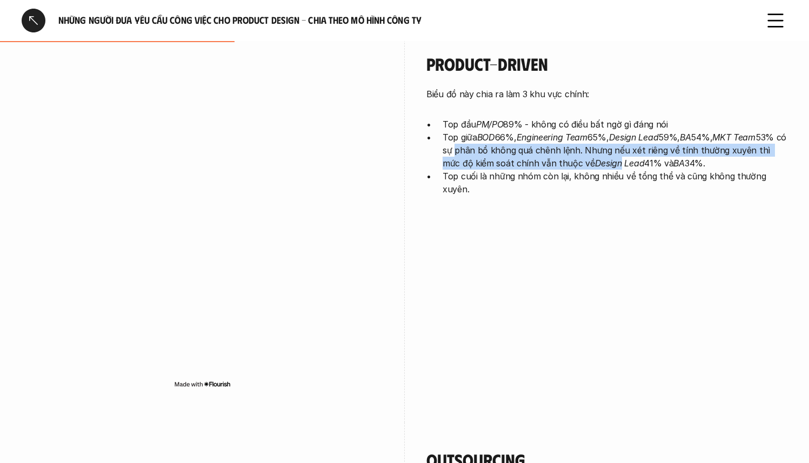
drag, startPoint x: 491, startPoint y: 144, endPoint x: 629, endPoint y: 158, distance: 138.6
click at [629, 158] on p "Top giữa BOD 66%, Engineering Team 65%, Design Lead 59%, BA 54%, MKT Team 53% c…" at bounding box center [615, 150] width 345 height 39
click at [629, 158] on em "Design Lead" at bounding box center [620, 163] width 50 height 11
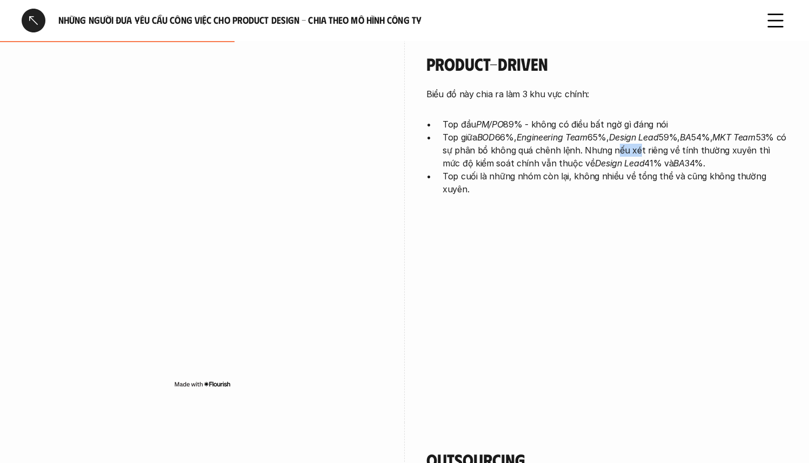
drag, startPoint x: 644, startPoint y: 146, endPoint x: 666, endPoint y: 149, distance: 22.3
click at [666, 149] on p "Top giữa BOD 66%, Engineering Team 65%, Design Lead 59%, BA 54%, MKT Team 53% c…" at bounding box center [615, 150] width 345 height 39
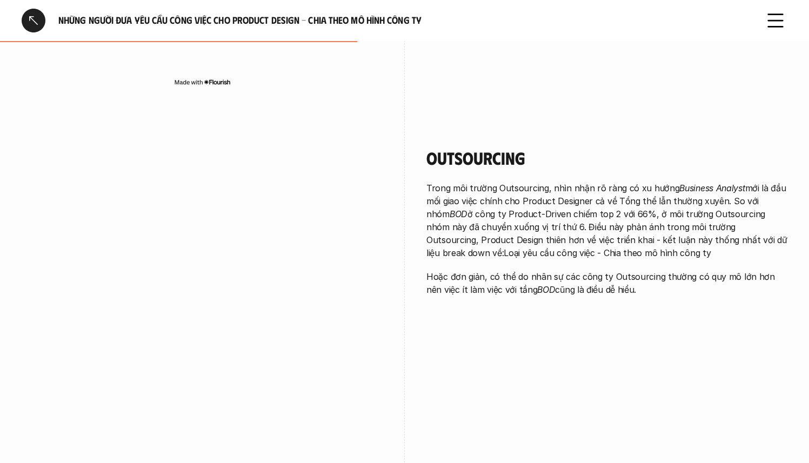
scroll to position [931, 0]
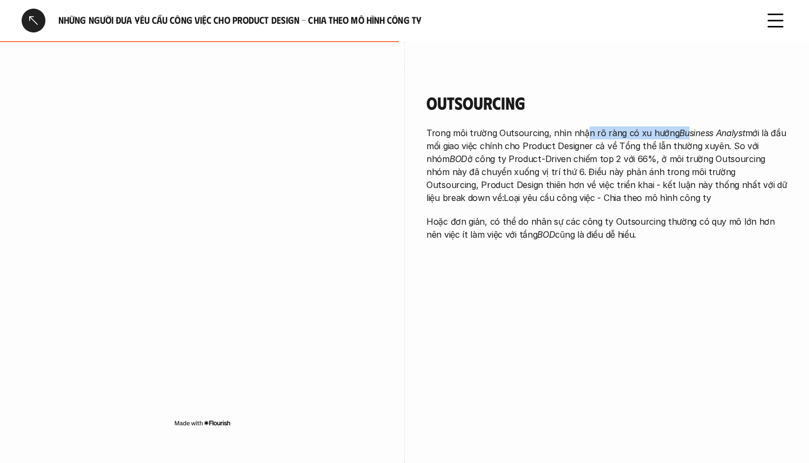
drag, startPoint x: 600, startPoint y: 131, endPoint x: 683, endPoint y: 139, distance: 84.2
click at [683, 139] on p "Trong môi trường Outsourcing, nhìn nhận rõ ràng có xu hướng Business Analyst mớ…" at bounding box center [607, 165] width 361 height 78
drag, startPoint x: 692, startPoint y: 131, endPoint x: 738, endPoint y: 136, distance: 46.2
click at [738, 136] on p "Trong môi trường Outsourcing, nhìn nhận rõ ràng có xu hướng Business Analyst mớ…" at bounding box center [607, 165] width 361 height 78
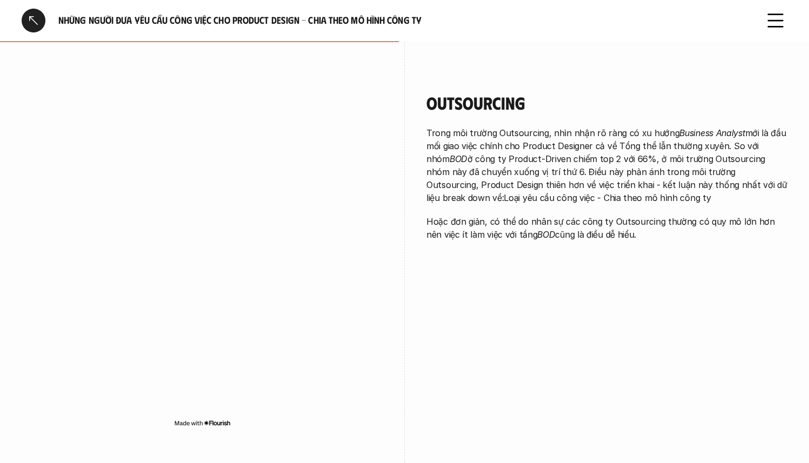
click at [739, 136] on p "Trong môi trường Outsourcing, nhìn nhận rõ ràng có xu hướng Business Analyst mớ…" at bounding box center [607, 165] width 361 height 78
drag, startPoint x: 520, startPoint y: 150, endPoint x: 690, endPoint y: 149, distance: 169.7
click at [690, 149] on p "Trong môi trường Outsourcing, nhìn nhận rõ ràng có xu hướng Business Analyst mớ…" at bounding box center [607, 165] width 361 height 78
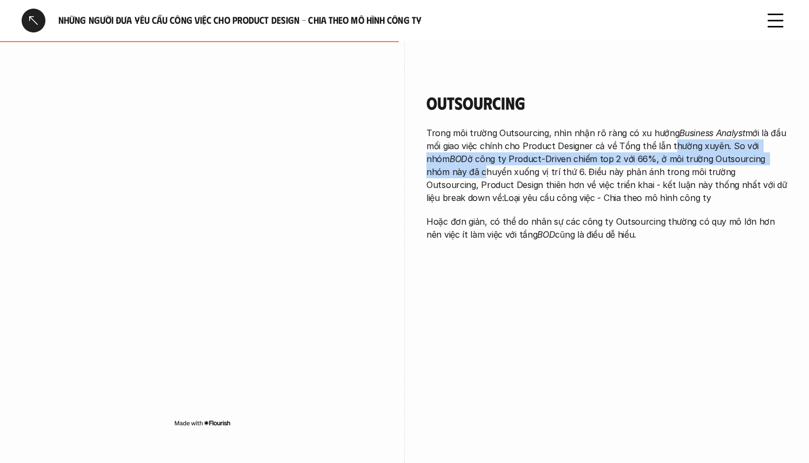
drag, startPoint x: 690, startPoint y: 149, endPoint x: 797, endPoint y: 154, distance: 107.7
click at [797, 154] on div "overview Dữ liệu cho thấy Designer nhận yêu cầu từ nhiều nhóm khác nhau. Ở các …" at bounding box center [404, 65] width 809 height 1585
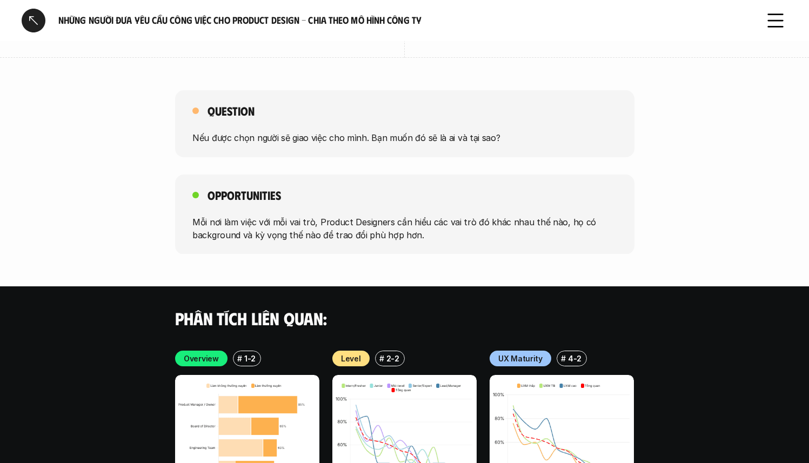
scroll to position [1676, 0]
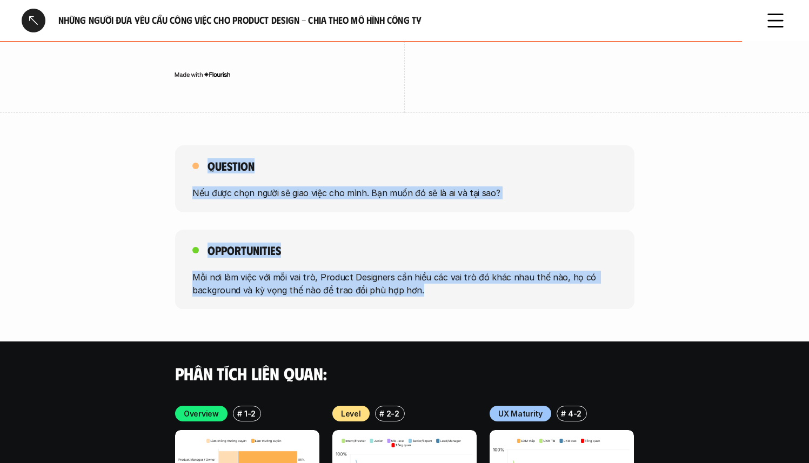
drag, startPoint x: 205, startPoint y: 165, endPoint x: 466, endPoint y: 287, distance: 287.6
click at [466, 287] on div "Question Nếu được chọn người sẽ giao việc cho mình. Bạn muốn đó sẽ là ai và tại…" at bounding box center [404, 227] width 809 height 164
click at [466, 287] on p "Mỗi nơi làm việc với mỗi vai trò, Product Designers cần hiểu các vai trò đó khá…" at bounding box center [404, 283] width 425 height 26
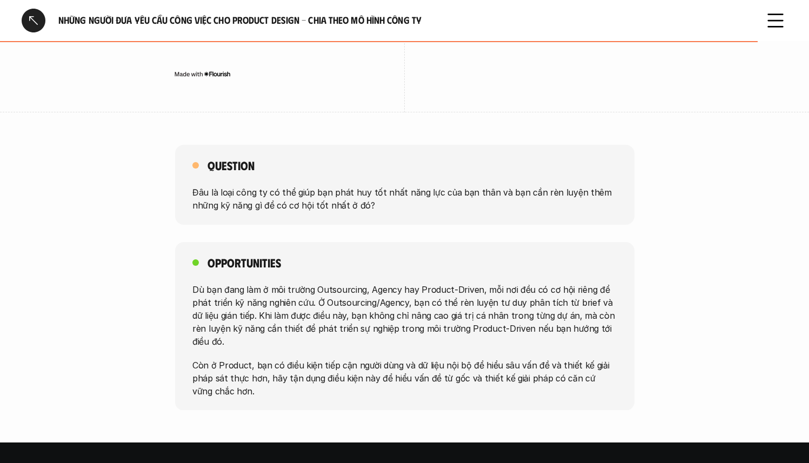
scroll to position [1822, 0]
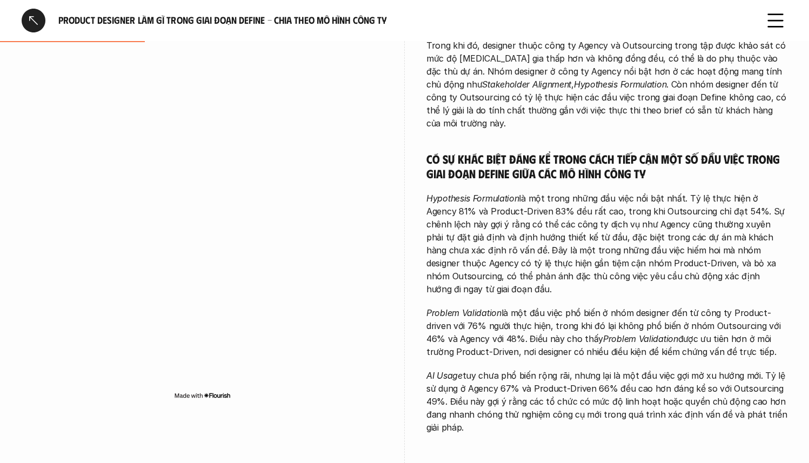
scroll to position [445, 0]
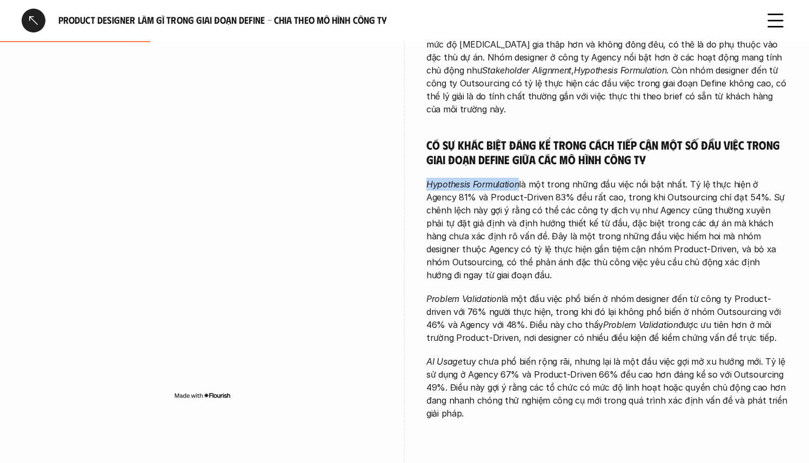
drag, startPoint x: 429, startPoint y: 185, endPoint x: 520, endPoint y: 187, distance: 90.3
click at [520, 187] on p "Hypothesis Formulation là một trong những đầu việc nổi bật nhất. Tỷ lệ thực hiệ…" at bounding box center [607, 230] width 361 height 104
click at [622, 228] on p "Hypothesis Formulation là một trong những đầu việc nổi bật nhất. Tỷ lệ thực hiệ…" at bounding box center [607, 230] width 361 height 104
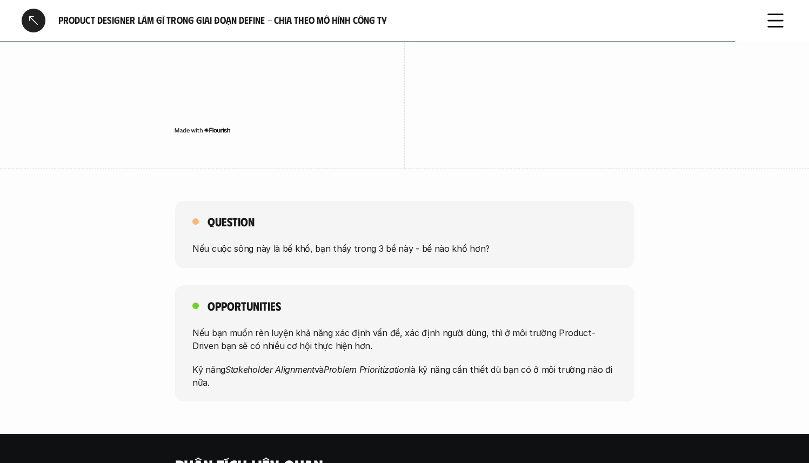
scroll to position [1866, 0]
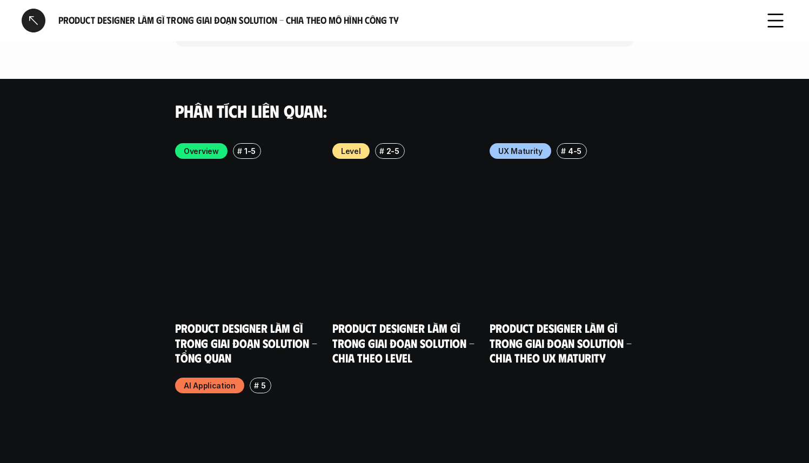
scroll to position [2388, 0]
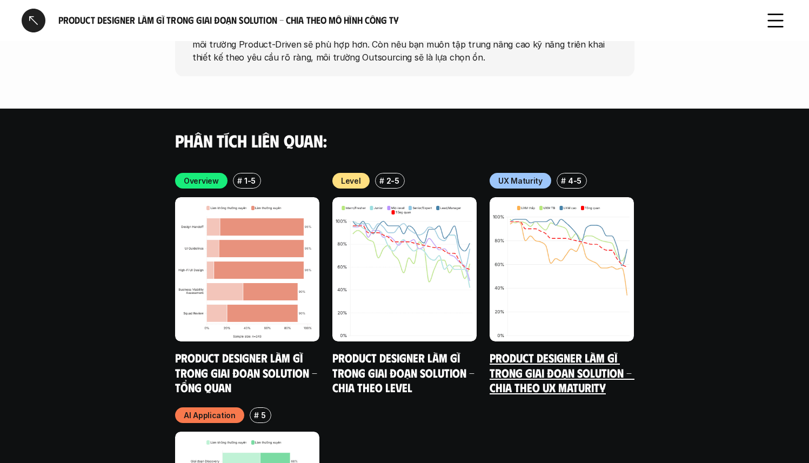
click at [552, 197] on img at bounding box center [562, 269] width 144 height 144
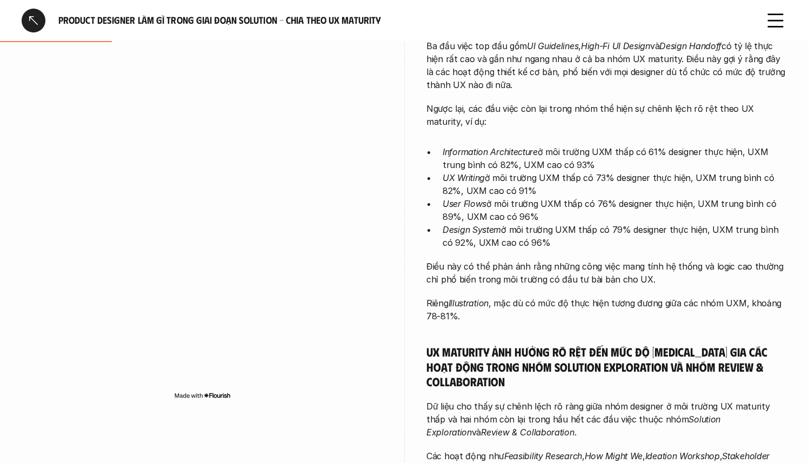
scroll to position [335, 0]
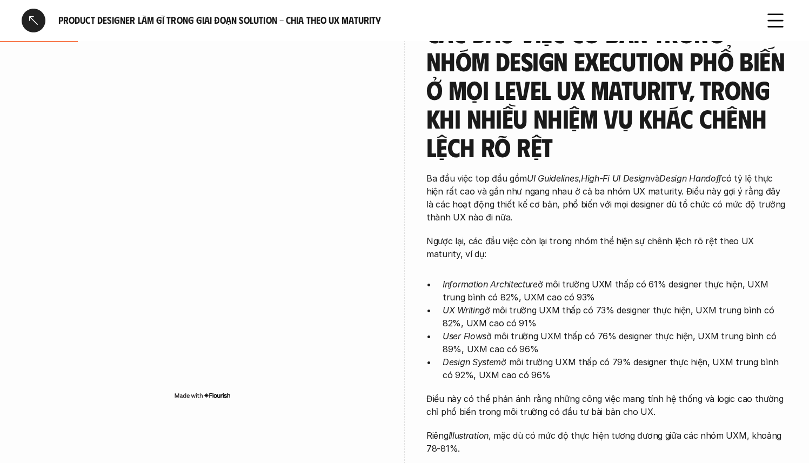
click at [488, 139] on h3 "Các đầu việc cơ bản trong nhóm Design Execution phổ biến ở mọi level UX maturit…" at bounding box center [607, 90] width 361 height 143
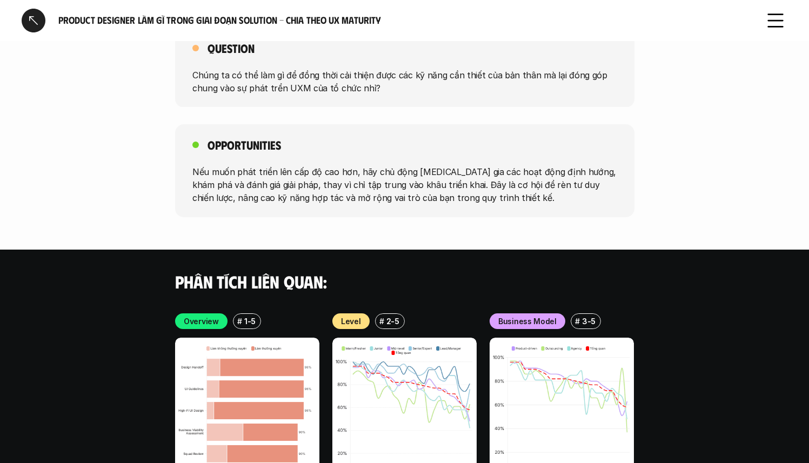
scroll to position [2732, 0]
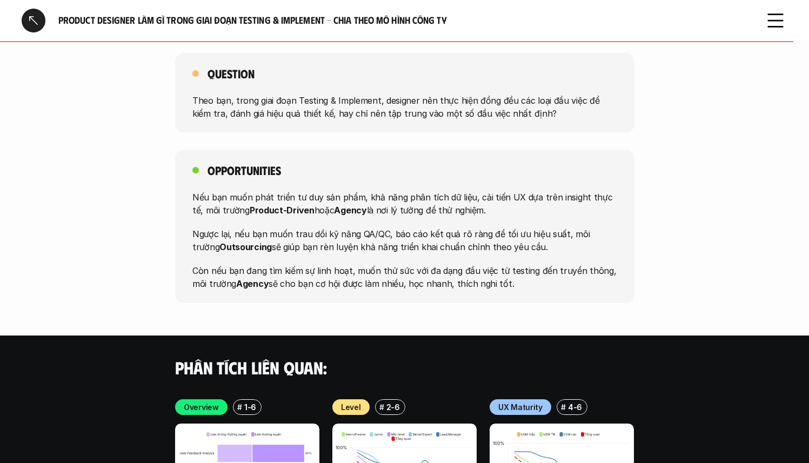
scroll to position [2199, 0]
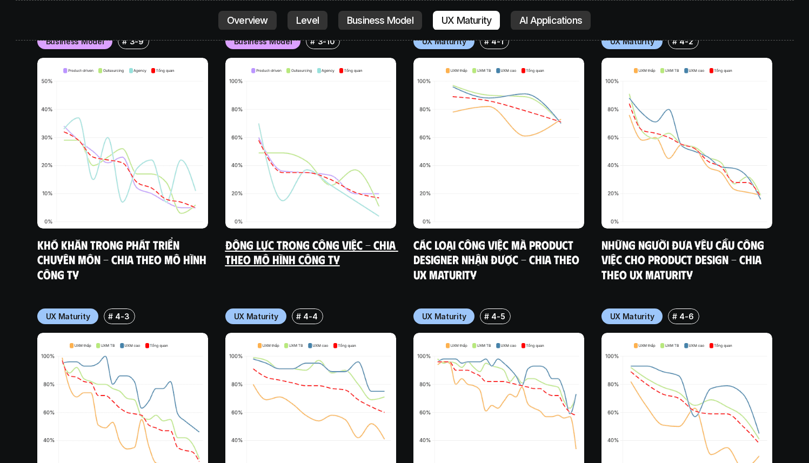
scroll to position [5869, 0]
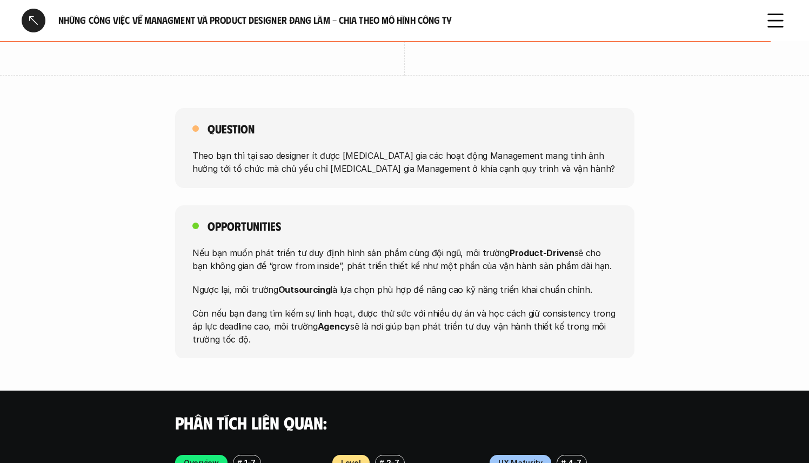
scroll to position [1888, 0]
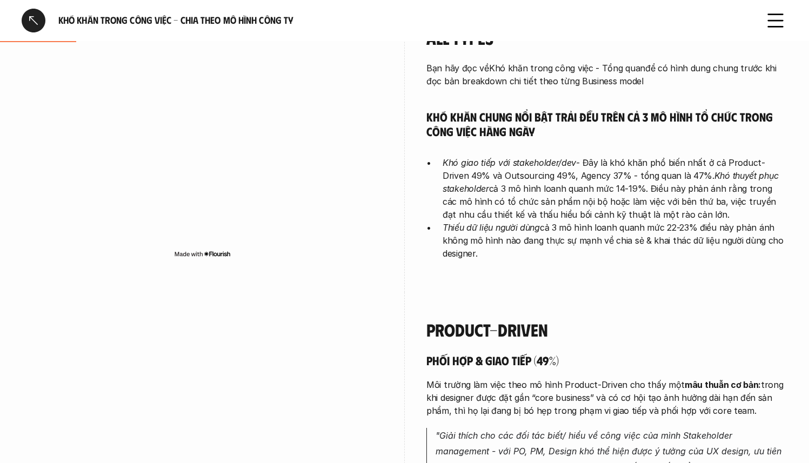
scroll to position [331, 0]
click at [538, 244] on p "Thiếu dữ liệu người dùng cả 3 mô hình loanh quanh mức 22-23% điều này phản ánh …" at bounding box center [615, 241] width 345 height 39
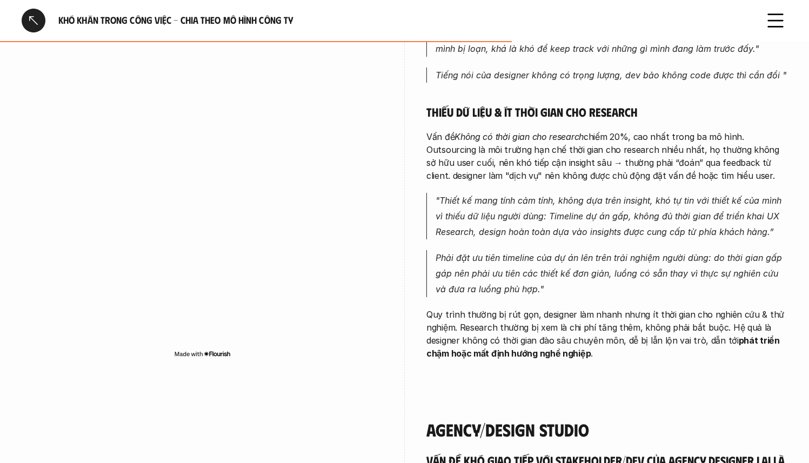
scroll to position [1856, 0]
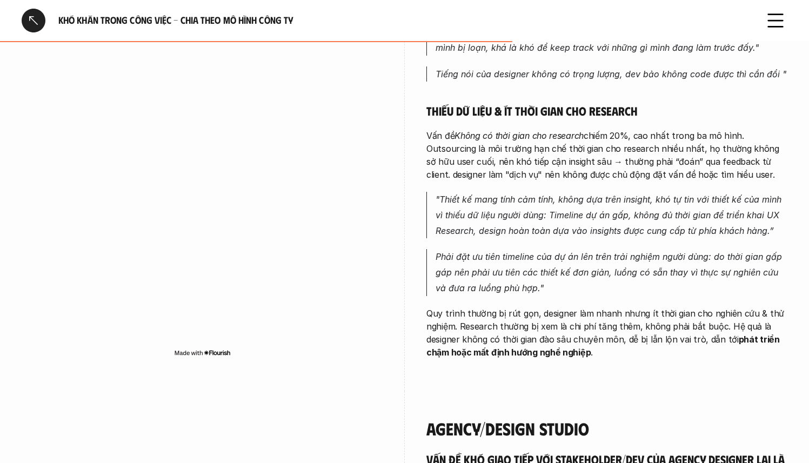
click at [707, 129] on p "Vấn đề Không có thời gian cho research chiếm 20%, cao nhất trong ba mô hình. Ou…" at bounding box center [607, 155] width 361 height 52
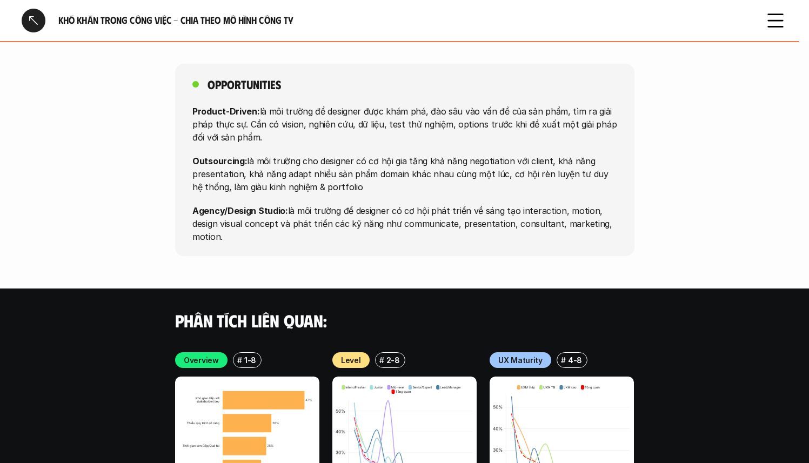
scroll to position [2859, 0]
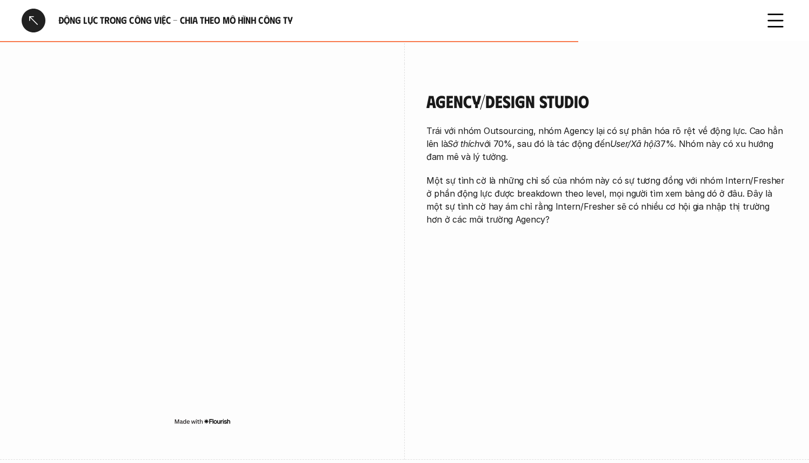
scroll to position [1623, 0]
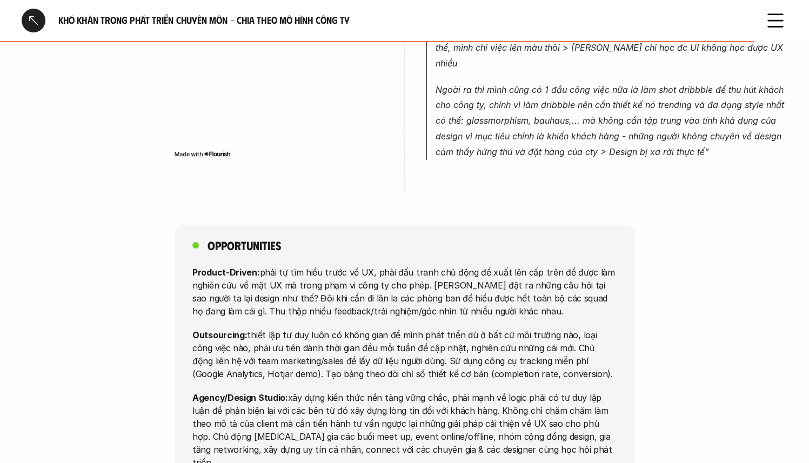
scroll to position [2400, 0]
